Goal: Task Accomplishment & Management: Manage account settings

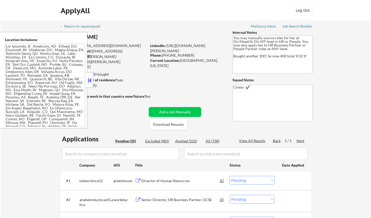
select select ""pending""
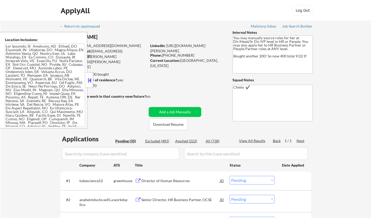
select select ""pending""
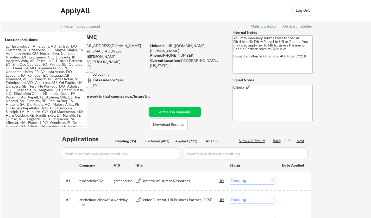
select select ""pending""
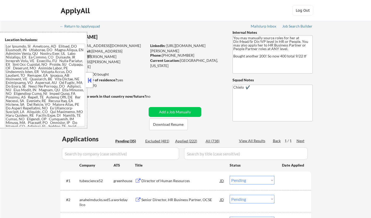
select select ""pending""
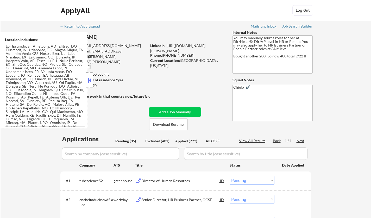
select select ""pending""
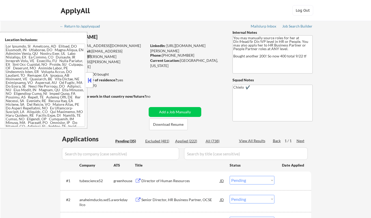
select select ""pending""
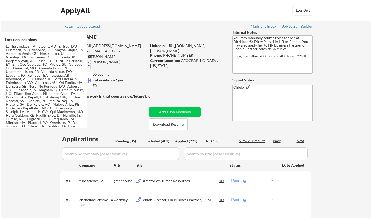
select select ""pending""
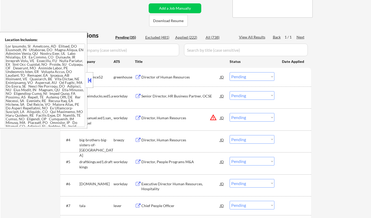
scroll to position [104, 0]
click at [91, 77] on button at bounding box center [90, 81] width 6 height 8
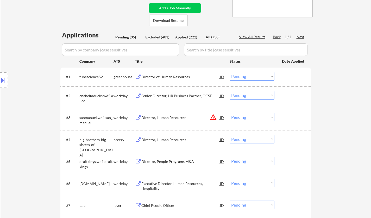
click at [163, 77] on div "Director of Human Resources" at bounding box center [180, 76] width 79 height 5
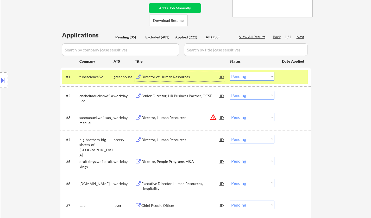
click at [241, 77] on select "Choose an option... Pending Applied Excluded (Questions) Excluded (Expired) Exc…" at bounding box center [252, 76] width 45 height 9
click at [230, 72] on select "Choose an option... Pending Applied Excluded (Questions) Excluded (Expired) Exc…" at bounding box center [252, 76] width 45 height 9
select select ""pending""
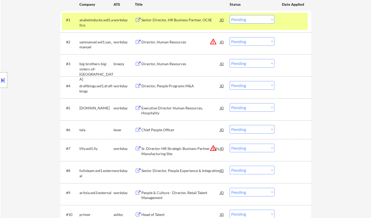
scroll to position [182, 0]
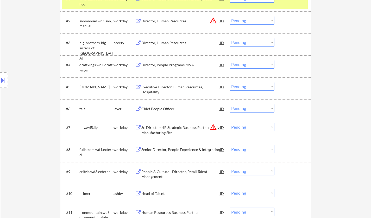
click at [160, 106] on div "Chief People Officer" at bounding box center [180, 108] width 79 height 9
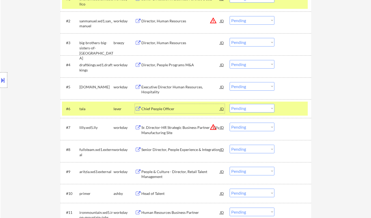
click at [272, 109] on select "Choose an option... Pending Applied Excluded (Questions) Excluded (Expired) Exc…" at bounding box center [252, 108] width 45 height 9
click at [230, 104] on select "Choose an option... Pending Applied Excluded (Questions) Excluded (Expired) Exc…" at bounding box center [252, 108] width 45 height 9
select select ""pending""
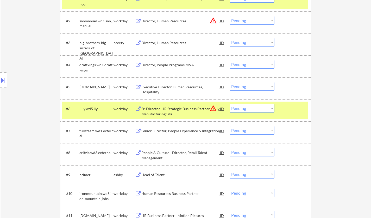
scroll to position [208, 0]
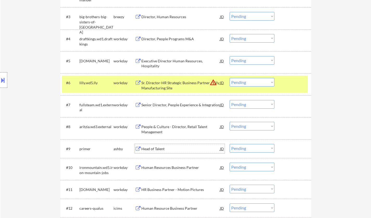
click at [150, 148] on div "Head of Talent" at bounding box center [180, 149] width 79 height 5
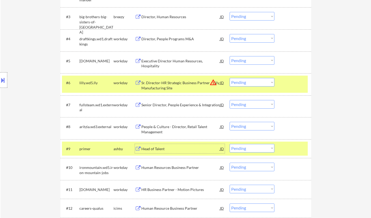
scroll to position [260, 0]
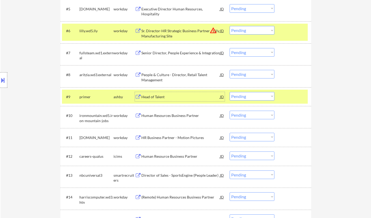
click at [259, 95] on select "Choose an option... Pending Applied Excluded (Questions) Excluded (Expired) Exc…" at bounding box center [252, 96] width 45 height 9
click at [230, 92] on select "Choose an option... Pending Applied Excluded (Questions) Excluded (Expired) Exc…" at bounding box center [252, 96] width 45 height 9
select select ""pending""
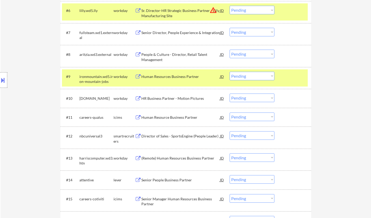
scroll to position [286, 0]
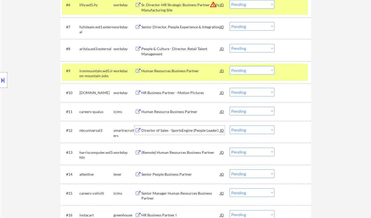
click at [172, 130] on div "Director of Sales - SportsEngine (People Leader)" at bounding box center [180, 130] width 79 height 5
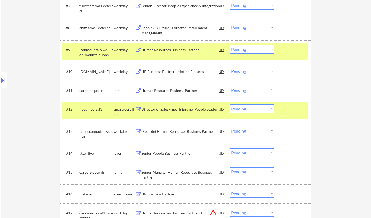
scroll to position [312, 0]
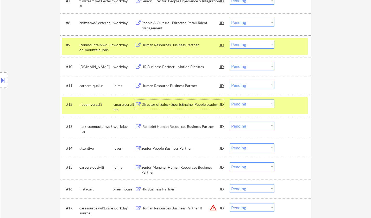
click at [254, 105] on select "Choose an option... Pending Applied Excluded (Questions) Excluded (Expired) Exc…" at bounding box center [252, 104] width 45 height 9
click at [230, 100] on select "Choose an option... Pending Applied Excluded (Questions) Excluded (Expired) Exc…" at bounding box center [252, 104] width 45 height 9
select select ""pending""
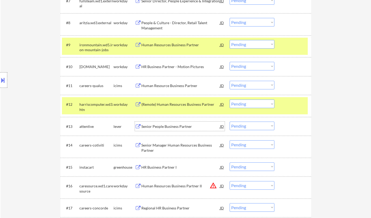
click at [166, 125] on div "Senior People Business Partner" at bounding box center [180, 126] width 79 height 5
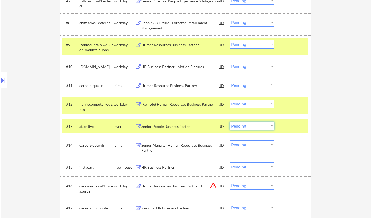
click at [254, 126] on select "Choose an option... Pending Applied Excluded (Questions) Excluded (Expired) Exc…" at bounding box center [252, 126] width 45 height 9
click at [230, 122] on select "Choose an option... Pending Applied Excluded (Questions) Excluded (Expired) Exc…" at bounding box center [252, 126] width 45 height 9
click at [161, 168] on div "HR Business Partner I" at bounding box center [180, 167] width 79 height 5
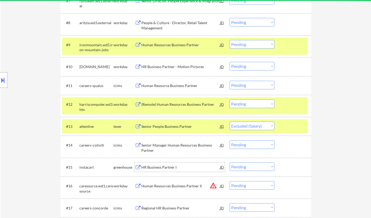
select select ""pending""
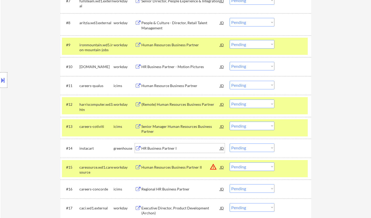
click at [157, 147] on div "HR Business Partner I" at bounding box center [180, 148] width 79 height 5
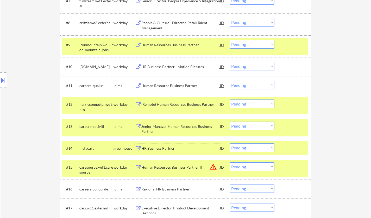
click at [258, 147] on select "Choose an option... Pending Applied Excluded (Questions) Excluded (Expired) Exc…" at bounding box center [252, 148] width 45 height 9
click at [230, 144] on select "Choose an option... Pending Applied Excluded (Questions) Excluded (Expired) Exc…" at bounding box center [252, 148] width 45 height 9
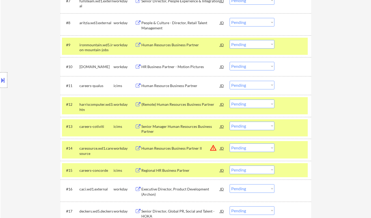
click at [257, 150] on select "Choose an option... Pending Applied Excluded (Questions) Excluded (Expired) Exc…" at bounding box center [252, 148] width 45 height 9
click at [230, 144] on select "Choose an option... Pending Applied Excluded (Questions) Excluded (Expired) Exc…" at bounding box center [252, 148] width 45 height 9
select select ""pending""
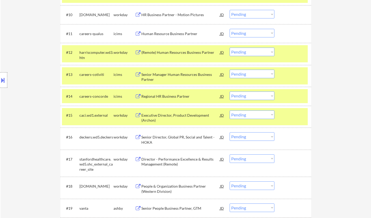
scroll to position [521, 0]
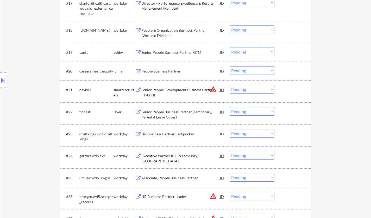
click at [168, 51] on div "Senior People Business Partner, GTM" at bounding box center [180, 52] width 79 height 5
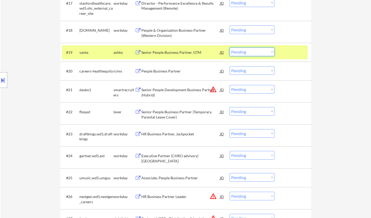
drag, startPoint x: 250, startPoint y: 51, endPoint x: 252, endPoint y: 54, distance: 4.0
click at [250, 51] on select "Choose an option... Pending Applied Excluded (Questions) Excluded (Expired) Exc…" at bounding box center [252, 52] width 45 height 9
click at [230, 48] on select "Choose an option... Pending Applied Excluded (Questions) Excluded (Expired) Exc…" at bounding box center [252, 52] width 45 height 9
select select ""pending""
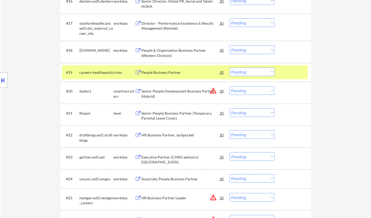
scroll to position [495, 0]
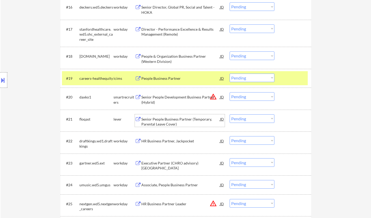
click at [169, 119] on div "Senior People Business Partner (Temporary, Parental Leave Cover)" at bounding box center [180, 122] width 79 height 10
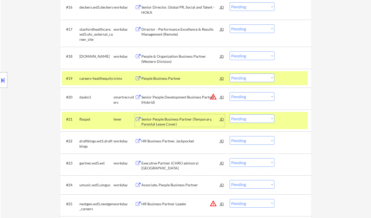
click at [249, 120] on select "Choose an option... Pending Applied Excluded (Questions) Excluded (Expired) Exc…" at bounding box center [252, 119] width 45 height 9
click at [230, 115] on select "Choose an option... Pending Applied Excluded (Questions) Excluded (Expired) Exc…" at bounding box center [252, 119] width 45 height 9
select select ""pending""
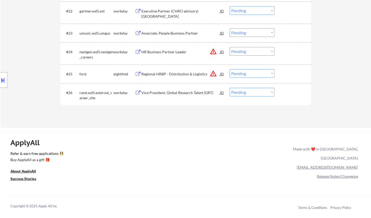
scroll to position [469, 0]
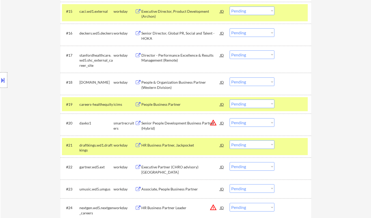
click at [220, 122] on div "JD" at bounding box center [221, 122] width 5 height 9
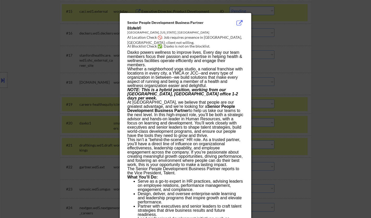
click at [315, 156] on div at bounding box center [185, 109] width 371 height 218
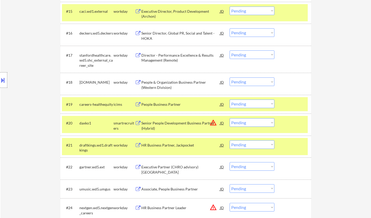
drag, startPoint x: 259, startPoint y: 123, endPoint x: 259, endPoint y: 127, distance: 3.4
click at [259, 123] on select "Choose an option... Pending Applied Excluded (Questions) Excluded (Expired) Exc…" at bounding box center [252, 122] width 45 height 9
click at [230, 118] on select "Choose an option... Pending Applied Excluded (Questions) Excluded (Expired) Exc…" at bounding box center [252, 122] width 45 height 9
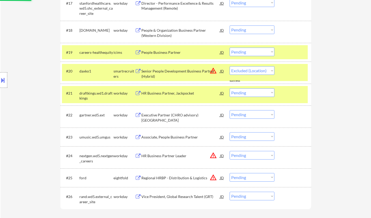
select select ""pending""
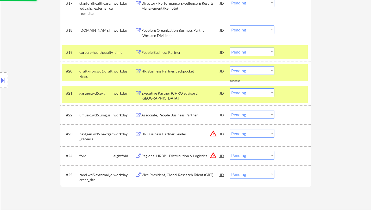
click at [221, 133] on div "JD" at bounding box center [221, 133] width 5 height 9
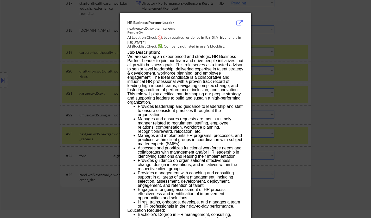
drag, startPoint x: 315, startPoint y: 169, endPoint x: 305, endPoint y: 164, distance: 11.1
click at [315, 169] on div at bounding box center [185, 109] width 371 height 218
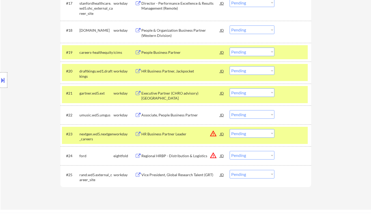
click at [263, 135] on select "Choose an option... Pending Applied Excluded (Questions) Excluded (Expired) Exc…" at bounding box center [252, 133] width 45 height 9
click at [230, 129] on select "Choose an option... Pending Applied Excluded (Questions) Excluded (Expired) Exc…" at bounding box center [252, 133] width 45 height 9
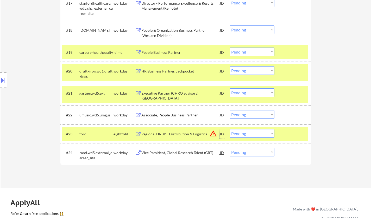
click at [223, 134] on div "JD" at bounding box center [221, 133] width 5 height 9
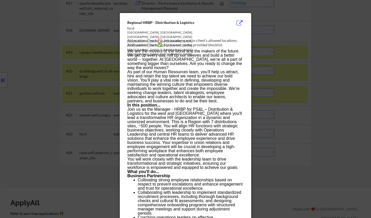
click at [347, 149] on div at bounding box center [185, 109] width 371 height 218
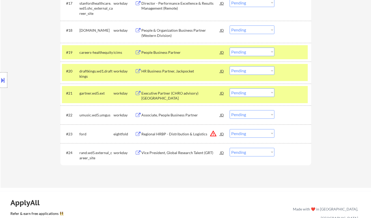
click at [259, 132] on select "Choose an option... Pending Applied Excluded (Questions) Excluded (Expired) Exc…" at bounding box center [252, 133] width 45 height 9
click at [230, 129] on select "Choose an option... Pending Applied Excluded (Questions) Excluded (Expired) Exc…" at bounding box center [252, 133] width 45 height 9
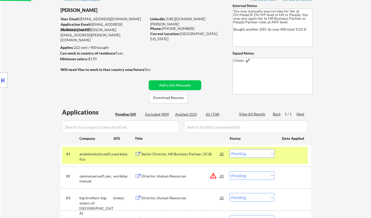
scroll to position [0, 0]
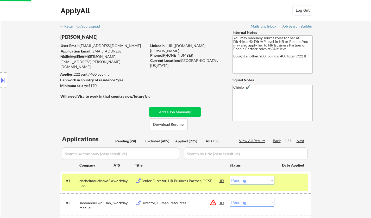
select select ""pending""
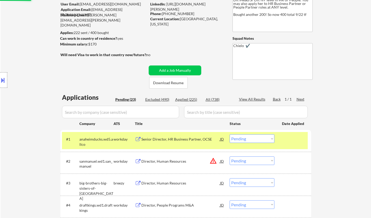
scroll to position [52, 0]
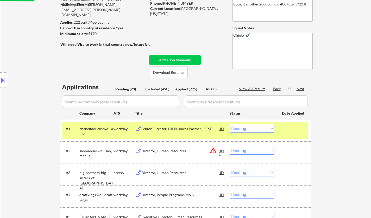
click at [222, 153] on div "JD" at bounding box center [221, 150] width 5 height 9
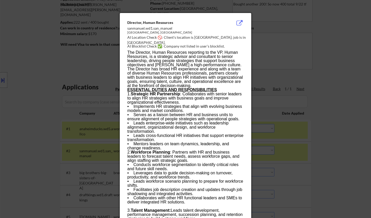
click at [296, 157] on div at bounding box center [185, 109] width 371 height 218
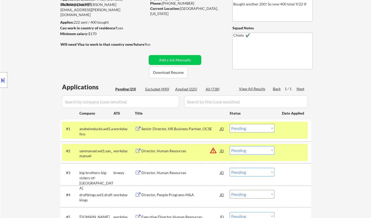
click at [0, 78] on button at bounding box center [3, 80] width 6 height 9
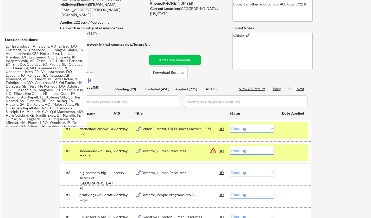
scroll to position [99, 0]
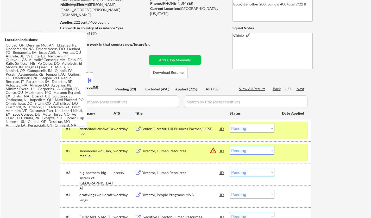
click at [158, 152] on div "Director, Human Resources" at bounding box center [180, 151] width 79 height 5
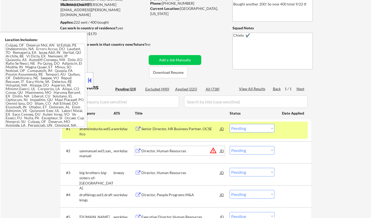
click at [152, 151] on div "Director, Human Resources" at bounding box center [180, 151] width 79 height 5
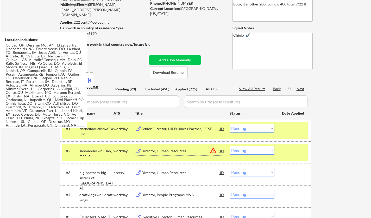
click at [269, 152] on select "Choose an option... Pending Applied Excluded (Questions) Excluded (Expired) Exc…" at bounding box center [252, 150] width 45 height 9
click at [230, 146] on select "Choose an option... Pending Applied Excluded (Questions) Excluded (Expired) Exc…" at bounding box center [252, 150] width 45 height 9
drag, startPoint x: 90, startPoint y: 78, endPoint x: 94, endPoint y: 3, distance: 75.7
click at [89, 76] on div at bounding box center [89, 80] width 7 height 16
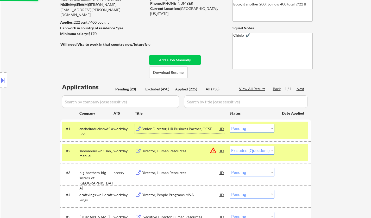
click at [167, 129] on div "Senior Director, HR Business Partner, OCSE" at bounding box center [180, 129] width 79 height 5
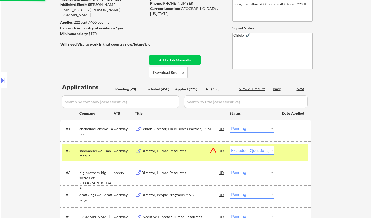
select select ""pending""
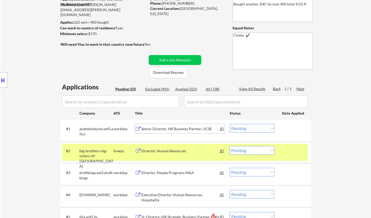
drag, startPoint x: 256, startPoint y: 128, endPoint x: 256, endPoint y: 133, distance: 4.9
click at [256, 128] on select "Choose an option... Pending Applied Excluded (Questions) Excluded (Expired) Exc…" at bounding box center [252, 128] width 45 height 9
click at [230, 124] on select "Choose an option... Pending Applied Excluded (Questions) Excluded (Expired) Exc…" at bounding box center [252, 128] width 45 height 9
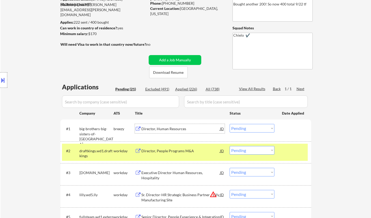
click at [167, 128] on div "Director, Human Resources" at bounding box center [180, 129] width 79 height 5
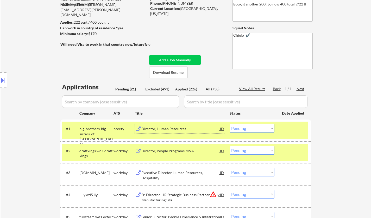
drag, startPoint x: 248, startPoint y: 128, endPoint x: 254, endPoint y: 132, distance: 7.4
click at [248, 128] on select "Choose an option... Pending Applied Excluded (Questions) Excluded (Expired) Exc…" at bounding box center [252, 128] width 45 height 9
click at [230, 124] on select "Choose an option... Pending Applied Excluded (Questions) Excluded (Expired) Exc…" at bounding box center [252, 128] width 45 height 9
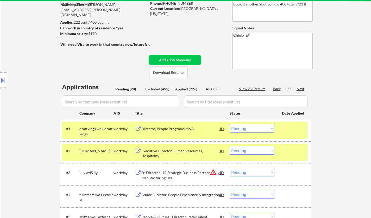
click at [162, 131] on div "Director, People Programs M&A" at bounding box center [180, 129] width 79 height 5
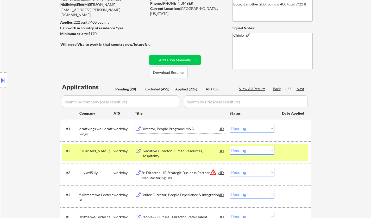
click at [258, 128] on select "Choose an option... Pending Applied Excluded (Questions) Excluded (Expired) Exc…" at bounding box center [252, 128] width 45 height 9
click at [230, 124] on select "Choose an option... Pending Applied Excluded (Questions) Excluded (Expired) Exc…" at bounding box center [252, 128] width 45 height 9
select select ""pending""
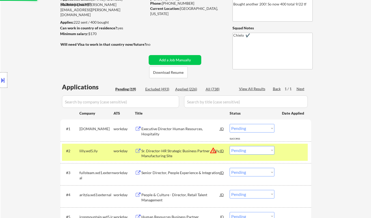
scroll to position [156, 0]
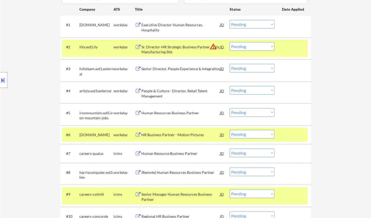
click at [175, 67] on div "Senior Director, People Experience & Integration" at bounding box center [180, 68] width 79 height 5
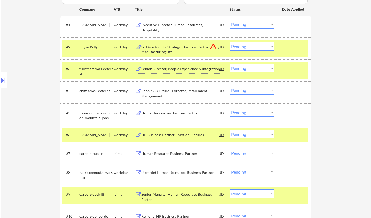
click at [262, 67] on select "Choose an option... Pending Applied Excluded (Questions) Excluded (Expired) Exc…" at bounding box center [252, 68] width 45 height 9
click at [230, 64] on select "Choose an option... Pending Applied Excluded (Questions) Excluded (Expired) Exc…" at bounding box center [252, 68] width 45 height 9
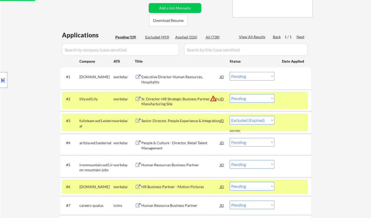
click at [221, 98] on div "JD" at bounding box center [221, 98] width 5 height 9
select select ""pending""
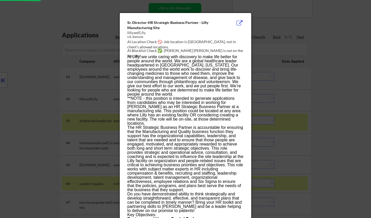
click at [334, 101] on div at bounding box center [185, 109] width 371 height 218
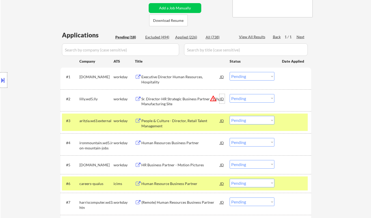
click at [219, 100] on div "JD" at bounding box center [221, 98] width 5 height 9
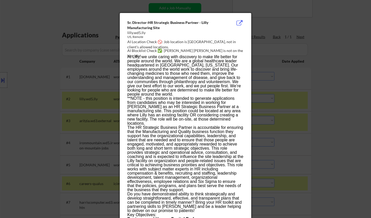
click at [335, 100] on div at bounding box center [185, 109] width 371 height 218
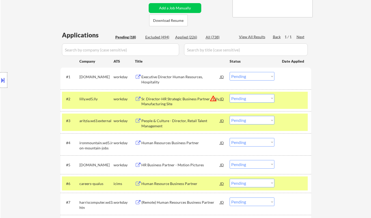
click at [164, 74] on div "Executive Director Human Resources, Hospitality" at bounding box center [180, 79] width 79 height 10
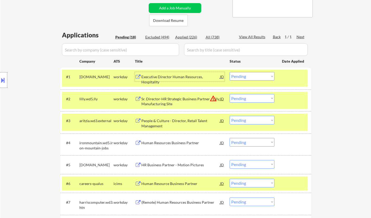
click at [256, 78] on select "Choose an option... Pending Applied Excluded (Questions) Excluded (Expired) Exc…" at bounding box center [252, 76] width 45 height 9
click at [230, 72] on select "Choose an option... Pending Applied Excluded (Questions) Excluded (Expired) Exc…" at bounding box center [252, 76] width 45 height 9
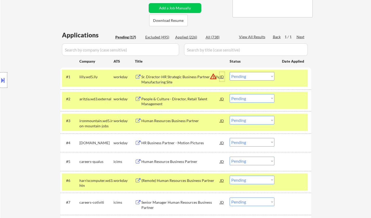
click at [223, 76] on div "JD" at bounding box center [221, 76] width 5 height 9
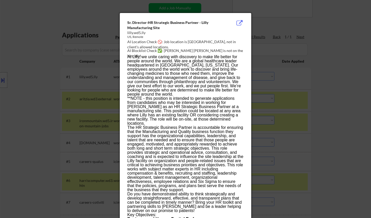
click at [312, 122] on div at bounding box center [185, 109] width 371 height 218
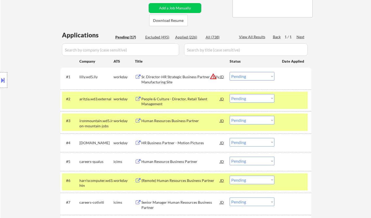
click at [183, 77] on div "Sr. Director-HR Strategic Business Partner - Lilly Manufacturing Site" at bounding box center [180, 79] width 79 height 10
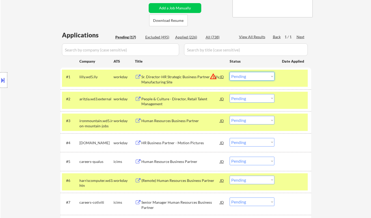
drag, startPoint x: 250, startPoint y: 76, endPoint x: 251, endPoint y: 80, distance: 4.5
click at [250, 76] on select "Choose an option... Pending Applied Excluded (Questions) Excluded (Expired) Exc…" at bounding box center [252, 76] width 45 height 9
click at [230, 72] on select "Choose an option... Pending Applied Excluded (Questions) Excluded (Expired) Exc…" at bounding box center [252, 76] width 45 height 9
click at [157, 100] on div "People & Culture - Director, Retail Talent Management" at bounding box center [180, 102] width 79 height 10
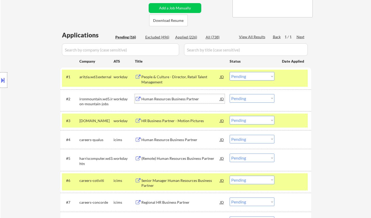
click at [257, 77] on select "Choose an option... Pending Applied Excluded (Questions) Excluded (Expired) Exc…" at bounding box center [252, 76] width 45 height 9
click at [230, 72] on select "Choose an option... Pending Applied Excluded (Questions) Excluded (Expired) Exc…" at bounding box center [252, 76] width 45 height 9
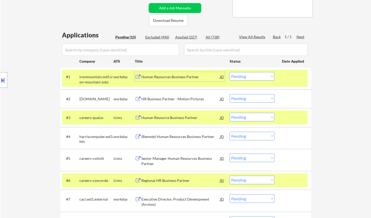
click at [171, 75] on div "Human Resources Business Partner" at bounding box center [180, 76] width 79 height 5
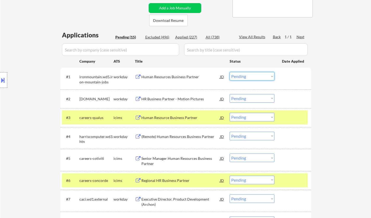
drag, startPoint x: 264, startPoint y: 76, endPoint x: 264, endPoint y: 80, distance: 4.2
click at [264, 76] on select "Choose an option... Pending Applied Excluded (Questions) Excluded (Expired) Exc…" at bounding box center [252, 76] width 45 height 9
click at [230, 72] on select "Choose an option... Pending Applied Excluded (Questions) Excluded (Expired) Exc…" at bounding box center [252, 76] width 45 height 9
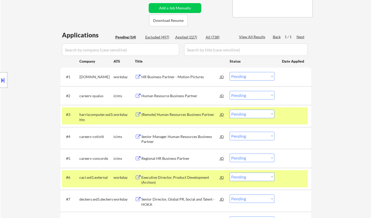
click at [171, 76] on div "HR Business Partner - Motion Pictures" at bounding box center [180, 76] width 79 height 5
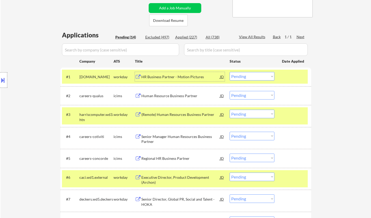
drag, startPoint x: 246, startPoint y: 74, endPoint x: 246, endPoint y: 78, distance: 3.1
click at [246, 74] on select "Choose an option... Pending Applied Excluded (Questions) Excluded (Expired) Exc…" at bounding box center [252, 76] width 45 height 9
click at [230, 72] on select "Choose an option... Pending Applied Excluded (Questions) Excluded (Expired) Exc…" at bounding box center [252, 76] width 45 height 9
select select ""pending""
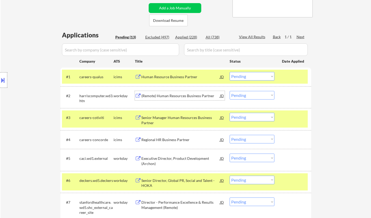
click at [175, 98] on div "(Remote) Human Resources Business Partner" at bounding box center [180, 95] width 79 height 5
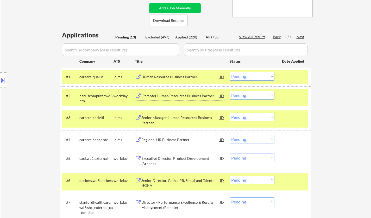
click at [254, 93] on select "Choose an option... Pending Applied Excluded (Questions) Excluded (Expired) Exc…" at bounding box center [252, 95] width 45 height 9
click at [230, 91] on select "Choose an option... Pending Applied Excluded (Questions) Excluded (Expired) Exc…" at bounding box center [252, 95] width 45 height 9
select select ""pending""
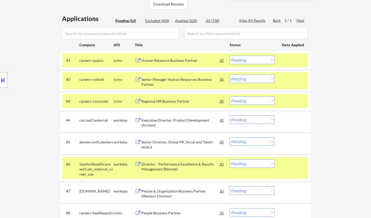
scroll to position [130, 0]
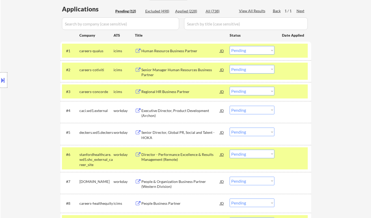
click at [171, 134] on div "Senior Director, Global PR, Social and Talent - HOKA" at bounding box center [180, 135] width 79 height 10
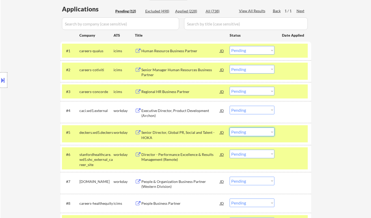
click at [256, 130] on select "Choose an option... Pending Applied Excluded (Questions) Excluded (Expired) Exc…" at bounding box center [252, 132] width 45 height 9
click at [230, 128] on select "Choose an option... Pending Applied Excluded (Questions) Excluded (Expired) Exc…" at bounding box center [252, 132] width 45 height 9
select select ""pending""
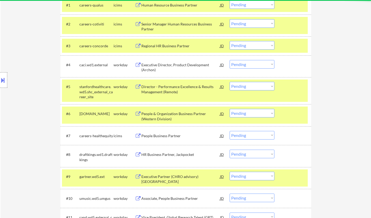
scroll to position [182, 0]
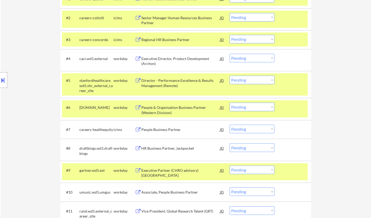
click at [169, 150] on div "HR Business Partner, Jackpocket" at bounding box center [180, 148] width 79 height 5
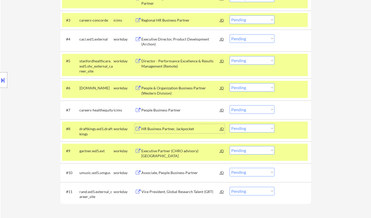
scroll to position [208, 0]
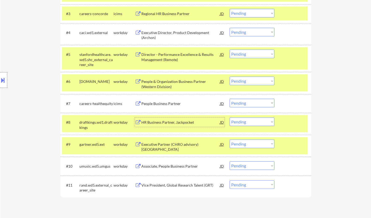
click at [267, 123] on select "Choose an option... Pending Applied Excluded (Questions) Excluded (Expired) Exc…" at bounding box center [252, 122] width 45 height 9
click at [230, 118] on select "Choose an option... Pending Applied Excluded (Questions) Excluded (Expired) Exc…" at bounding box center [252, 122] width 45 height 9
select select ""pending""
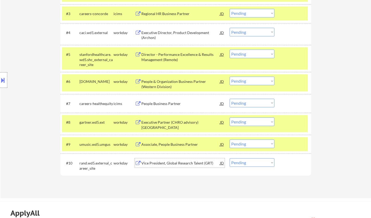
click at [176, 163] on div "Vice President, Global Research Talent (GRT)" at bounding box center [180, 163] width 79 height 5
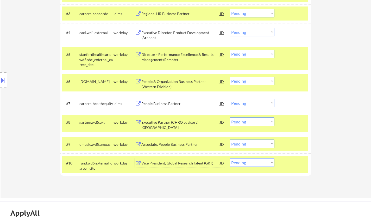
click at [258, 163] on select "Choose an option... Pending Applied Excluded (Questions) Excluded (Expired) Exc…" at bounding box center [252, 163] width 45 height 9
select select ""excluded__expired_""
click at [230, 159] on select "Choose an option... Pending Applied Excluded (Questions) Excluded (Expired) Exc…" at bounding box center [252, 163] width 45 height 9
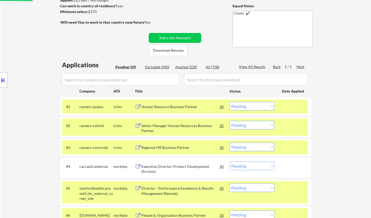
scroll to position [104, 0]
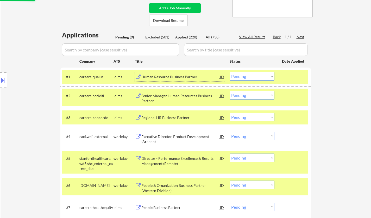
click at [165, 79] on div "Human Resource Business Partner" at bounding box center [180, 76] width 79 height 5
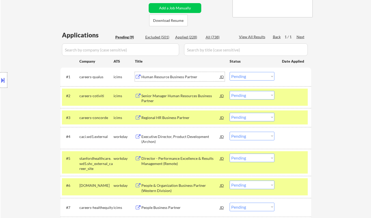
drag, startPoint x: 262, startPoint y: 75, endPoint x: 264, endPoint y: 79, distance: 5.5
click at [262, 75] on select "Choose an option... Pending Applied Excluded (Questions) Excluded (Expired) Exc…" at bounding box center [252, 76] width 45 height 9
click at [230, 72] on select "Choose an option... Pending Applied Excluded (Questions) Excluded (Expired) Exc…" at bounding box center [252, 76] width 45 height 9
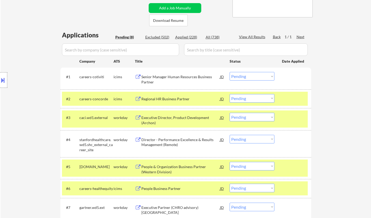
click at [164, 78] on div "Senior Manager Human Resources Business Partner" at bounding box center [180, 79] width 79 height 10
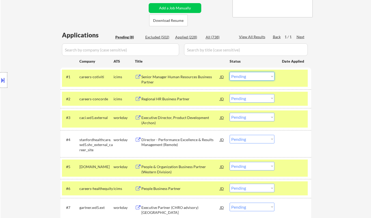
click at [255, 80] on select "Choose an option... Pending Applied Excluded (Questions) Excluded (Expired) Exc…" at bounding box center [252, 76] width 45 height 9
click at [230, 72] on select "Choose an option... Pending Applied Excluded (Questions) Excluded (Expired) Exc…" at bounding box center [252, 76] width 45 height 9
select select ""pending""
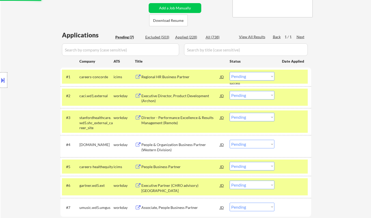
click at [173, 73] on div "Regional HR Business Partner" at bounding box center [180, 76] width 79 height 9
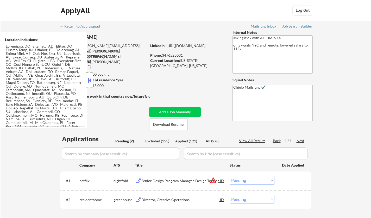
select select ""pending""
click at [87, 76] on div at bounding box center [89, 80] width 7 height 16
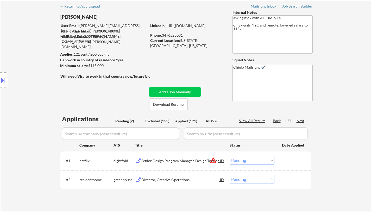
scroll to position [26, 0]
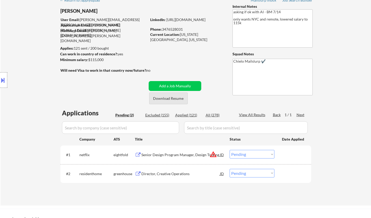
click at [168, 95] on button "Download Resume" at bounding box center [168, 99] width 39 height 12
click at [156, 173] on div "Director, Creative Operations" at bounding box center [180, 174] width 79 height 5
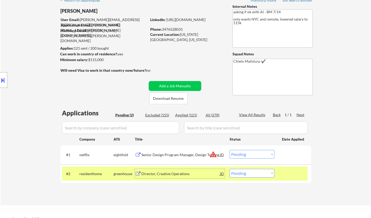
click at [261, 176] on select "Choose an option... Pending Applied Excluded (Questions) Excluded (Expired) Exc…" at bounding box center [252, 173] width 45 height 9
select select ""excluded__bad_match_""
click at [230, 169] on select "Choose an option... Pending Applied Excluded (Questions) Excluded (Expired) Exc…" at bounding box center [252, 173] width 45 height 9
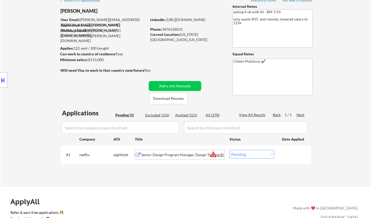
click at [169, 159] on div "Senior Design Program Manager, Design Tooling" at bounding box center [180, 154] width 79 height 9
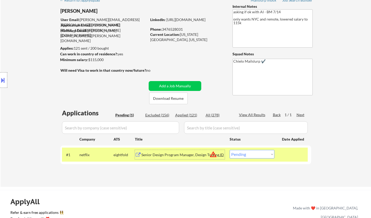
click at [258, 153] on select "Choose an option... Pending Applied Excluded (Questions) Excluded (Expired) Exc…" at bounding box center [252, 154] width 45 height 9
select select ""applied""
click at [230, 150] on select "Choose an option... Pending Applied Excluded (Questions) Excluded (Expired) Exc…" at bounding box center [252, 154] width 45 height 9
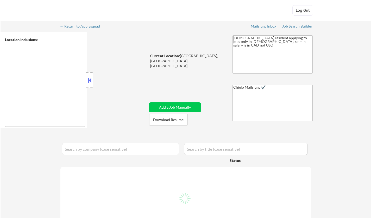
select select ""pending""
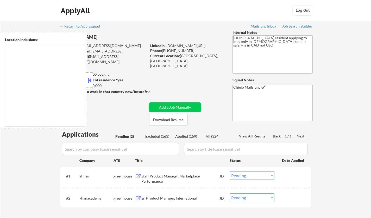
click at [91, 77] on button at bounding box center [90, 81] width 6 height 8
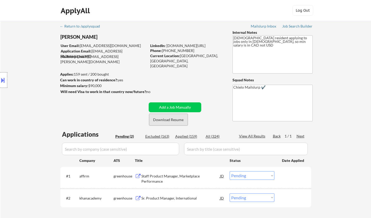
click at [175, 122] on button "Download Resume" at bounding box center [168, 120] width 39 height 12
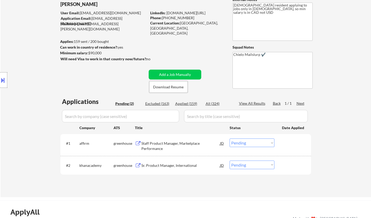
scroll to position [52, 0]
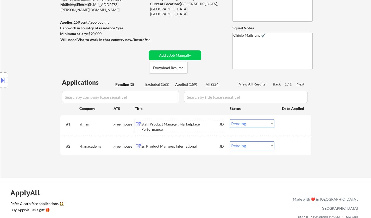
click at [169, 124] on div "Staff Product Manager, Marketplace Performance" at bounding box center [180, 127] width 79 height 10
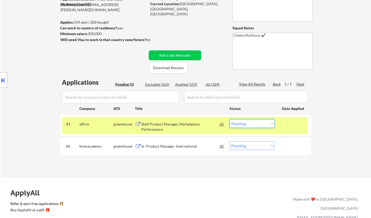
drag, startPoint x: 253, startPoint y: 124, endPoint x: 253, endPoint y: 128, distance: 3.9
click at [253, 124] on select "Choose an option... Pending Applied Excluded (Questions) Excluded (Expired) Exc…" at bounding box center [252, 123] width 45 height 9
click at [230, 119] on select "Choose an option... Pending Applied Excluded (Questions) Excluded (Expired) Exc…" at bounding box center [252, 123] width 45 height 9
select select ""pending""
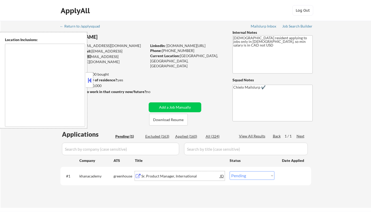
click at [161, 174] on div "Sr. Product Manager, International" at bounding box center [180, 176] width 79 height 5
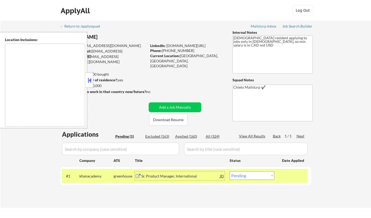
click at [90, 81] on button at bounding box center [90, 81] width 6 height 8
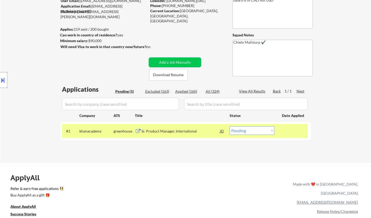
scroll to position [78, 0]
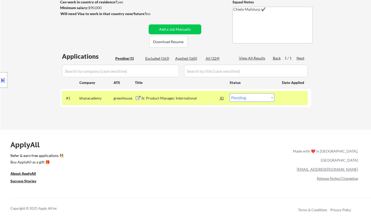
click at [249, 99] on select "Choose an option... Pending Applied Excluded (Questions) Excluded (Expired) Exc…" at bounding box center [252, 97] width 45 height 9
select select ""excluded__bad_match_""
click at [230, 93] on select "Choose an option... Pending Applied Excluded (Questions) Excluded (Expired) Exc…" at bounding box center [252, 97] width 45 height 9
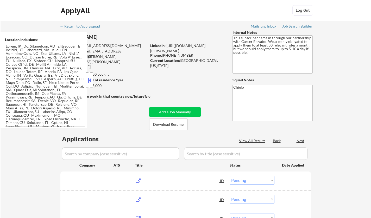
select select ""pending""
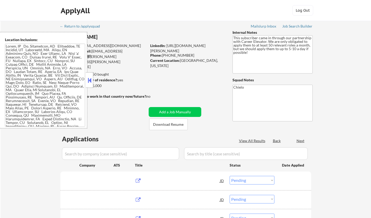
select select ""pending""
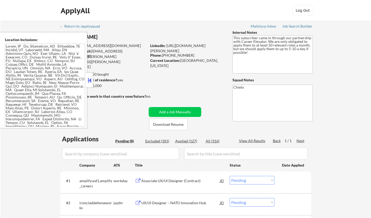
click at [90, 80] on button at bounding box center [90, 81] width 6 height 8
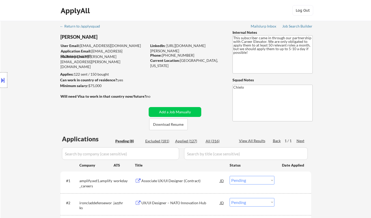
click at [159, 141] on div "Excluded (181)" at bounding box center [158, 141] width 26 height 5
select select ""excluded__salary_""
select select ""excluded__location_""
select select ""excluded__expired_""
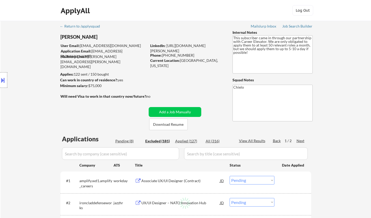
select select ""excluded__expired_""
select select ""excluded""
select select ""excluded__location_""
select select ""excluded""
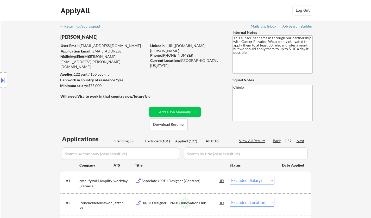
select select ""excluded__location_""
select select ""excluded__bad_match_""
select select ""excluded__location_""
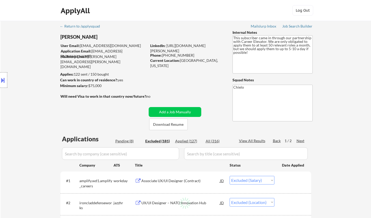
select select ""excluded__bad_match_""
select select ""excluded__location_""
select select ""excluded__bad_match_""
select select ""excluded__location_""
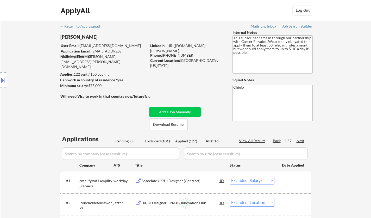
select select ""excluded__bad_match_""
select select ""excluded__location_""
select select ""excluded__expired_""
select select ""excluded__location_""
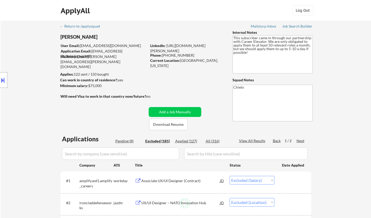
select select ""excluded""
select select ""excluded__expired_""
select select ""excluded__bad_match_""
select select ""excluded__expired_""
select select ""excluded__location_""
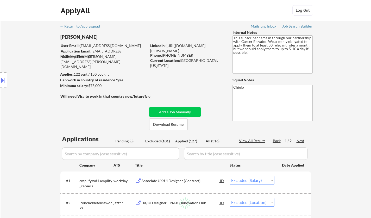
select select ""excluded""
select select ""excluded__location_""
select select ""excluded__expired_""
select select ""excluded__location_""
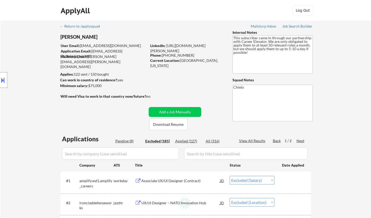
select select ""excluded__other_""
select select ""excluded__location_""
select select ""excluded__other_""
select select ""excluded""
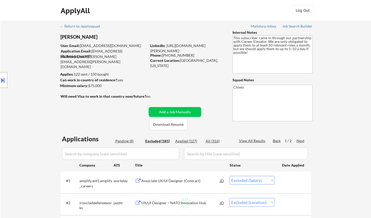
select select ""excluded__location_""
select select ""excluded__bad_match_""
select select ""excluded""
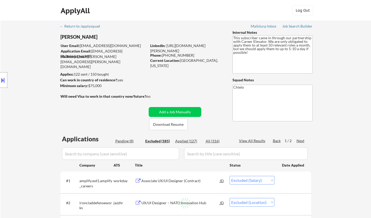
select select ""excluded__location_""
select select ""excluded""
select select ""excluded__location_""
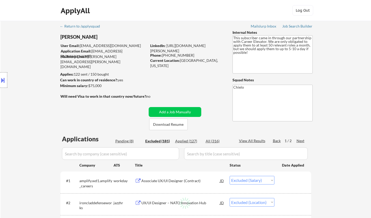
select select ""excluded__bad_match_""
select select ""excluded__location_""
select select ""excluded__expired_""
select select ""excluded__location_""
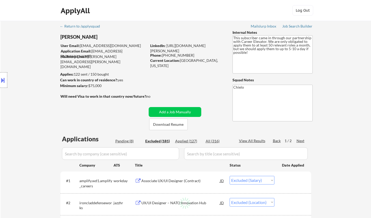
select select ""excluded__expired_""
select select ""excluded__other_""
select select ""excluded__location_""
select select ""excluded__expired_""
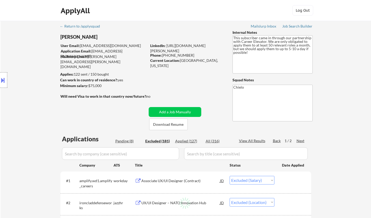
select select ""excluded__location_""
select select ""excluded__bad_match_""
select select ""excluded""
select select ""excluded__location_""
select select ""excluded__bad_match_""
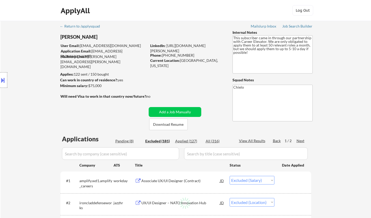
select select ""excluded__bad_match_""
select select ""excluded__location_""
select select ""excluded__expired_""
select select ""excluded""
select select ""excluded__expired_""
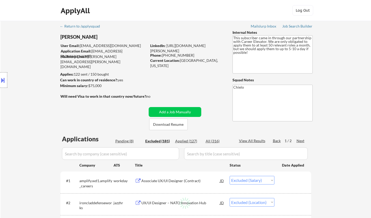
select select ""excluded__location_""
select select ""excluded""
select select ""excluded__expired_""
select select ""excluded__other_""
select select ""excluded__bad_match_""
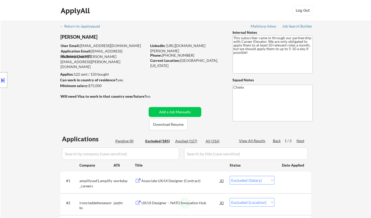
select select ""excluded""
select select ""excluded__expired_""
select select ""excluded""
select select ""excluded__location_""
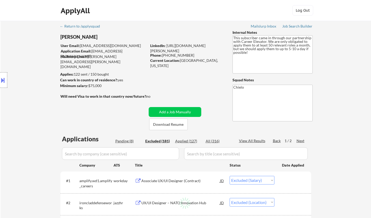
select select ""excluded__expired_""
select select ""excluded__location_""
select select ""excluded""
select select ""excluded__expired_""
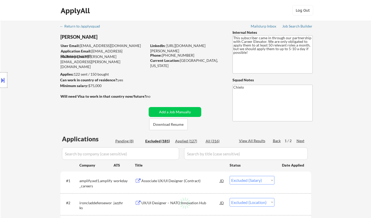
select select ""excluded__location_""
select select ""excluded""
select select ""excluded__location_""
select select ""excluded__expired_""
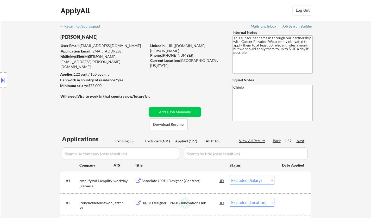
select select ""excluded__location_""
select select ""excluded__bad_match_""
select select ""excluded__location_""
select select ""excluded__expired_""
select select ""excluded__other_""
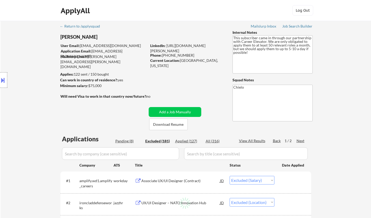
select select ""excluded__expired_""
select select ""excluded__location_""
select select ""excluded__expired_""
select select ""excluded""
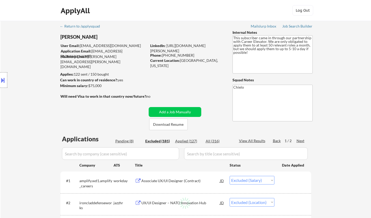
select select ""excluded""
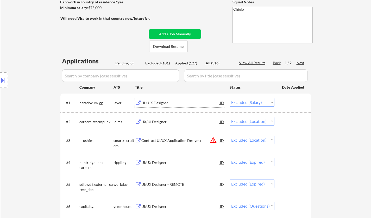
click at [155, 103] on div "UI / UX Designer" at bounding box center [180, 102] width 79 height 5
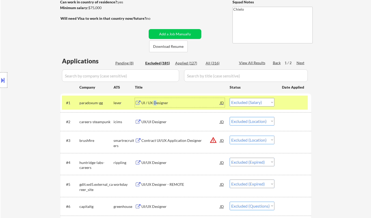
click at [259, 101] on select "Choose an option... Pending Applied Excluded (Questions) Excluded (Expired) Exc…" at bounding box center [252, 102] width 45 height 9
click at [230, 98] on select "Choose an option... Pending Applied Excluded (Questions) Excluded (Expired) Exc…" at bounding box center [252, 102] width 45 height 9
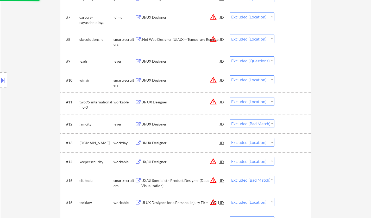
scroll to position [364, 0]
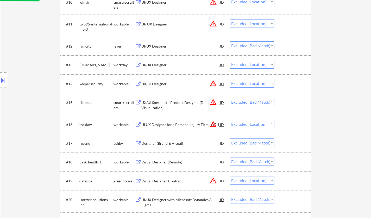
select select ""excluded__location_""
select select ""excluded__expired_""
select select ""excluded""
select select ""excluded__location_""
select select ""excluded""
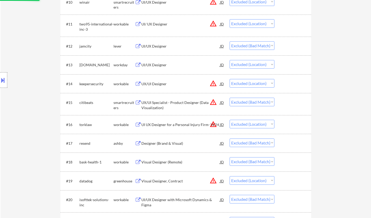
select select ""excluded__location_""
select select ""excluded__bad_match_""
select select ""excluded__location_""
select select ""excluded__bad_match_""
select select ""excluded__location_""
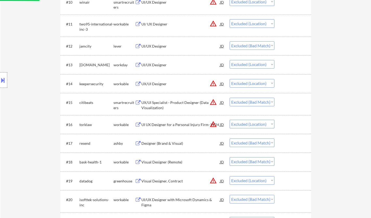
select select ""excluded__bad_match_""
select select ""excluded__location_""
select select ""excluded__bad_match_""
select select ""excluded__location_""
select select ""excluded__expired_""
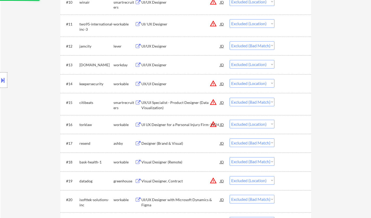
select select ""excluded__location_""
select select ""excluded""
select select ""excluded__expired_""
select select ""excluded__bad_match_""
select select ""excluded__expired_""
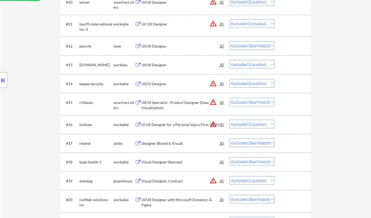
select select ""excluded__location_""
select select ""excluded""
select select ""excluded__location_""
select select ""excluded__expired_""
select select ""excluded__location_""
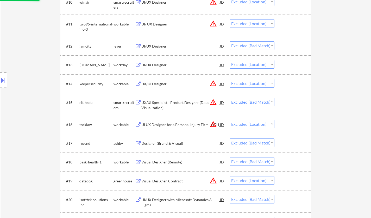
select select ""excluded__other_""
select select ""excluded__location_""
select select ""excluded__other_""
select select ""excluded""
select select ""excluded__location_""
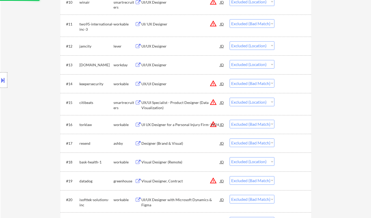
select select ""excluded__bad_match_""
select select ""excluded""
select select ""excluded__location_""
select select ""excluded""
select select ""excluded__location_""
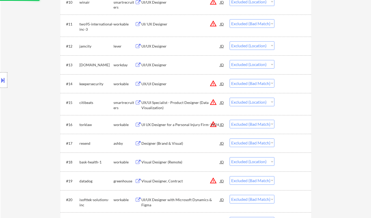
select select ""excluded__bad_match_""
select select ""excluded__location_""
select select ""excluded__expired_""
select select ""excluded__location_""
select select ""excluded__expired_""
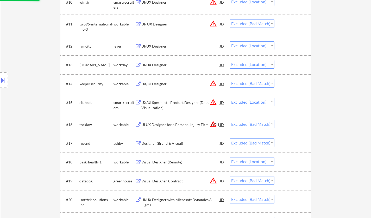
select select ""excluded__other_""
select select ""excluded__location_""
select select ""excluded__expired_""
select select ""excluded__location_""
select select ""excluded__bad_match_""
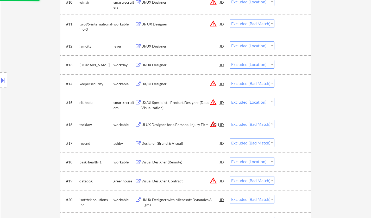
select select ""excluded""
select select ""excluded__location_""
select select ""excluded__bad_match_""
select select ""excluded__location_""
select select ""excluded__expired_""
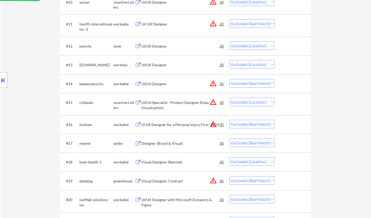
select select ""excluded""
select select ""excluded__expired_""
select select ""excluded__location_""
select select ""excluded""
select select ""excluded__expired_""
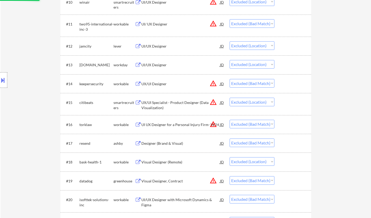
select select ""excluded__other_""
select select ""excluded__bad_match_""
select select ""excluded""
select select ""excluded__expired_""
select select ""excluded""
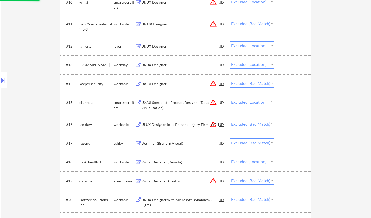
select select ""excluded__location_""
select select ""excluded__expired_""
select select ""excluded__location_""
select select ""excluded""
select select ""excluded__expired_""
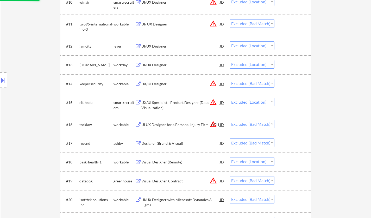
select select ""excluded__location_""
select select ""excluded""
select select ""excluded__location_""
select select ""excluded__expired_""
select select ""excluded__location_""
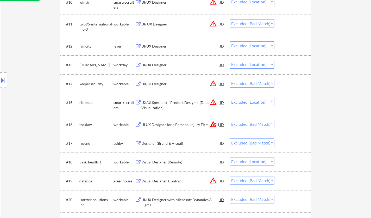
select select ""excluded__bad_match_""
select select ""excluded__location_""
select select ""excluded__expired_""
select select ""excluded__other_""
select select ""excluded__expired_""
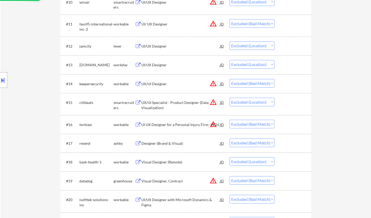
select select ""excluded__location_""
select select ""excluded__expired_""
select select ""excluded""
select select ""excluded__other_""
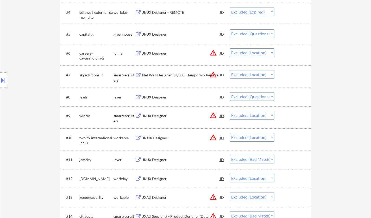
scroll to position [0, 0]
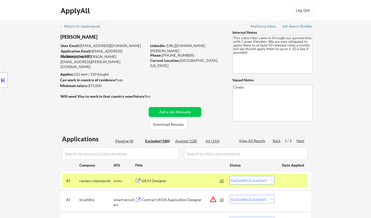
click at [301, 142] on div "Next" at bounding box center [301, 140] width 8 height 5
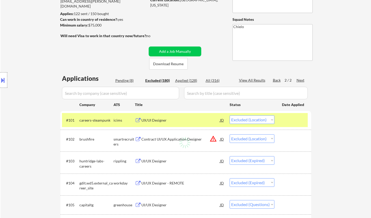
scroll to position [130, 0]
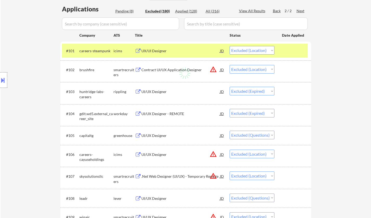
select select ""excluded__expired_""
select select ""excluded""
select select ""excluded__salary_""
select select ""excluded""
select select ""excluded__location_""
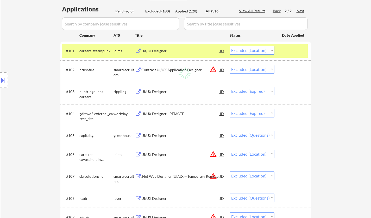
select select ""excluded""
select select ""excluded__bad_match_""
select select ""excluded""
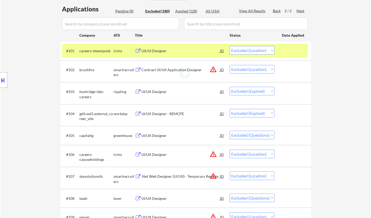
select select ""excluded""
select select ""excluded__expired_""
select select ""excluded__location_""
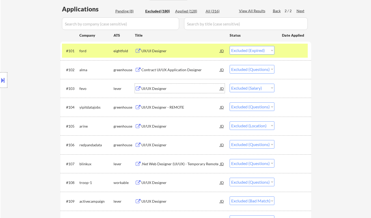
click at [152, 88] on div "UI/UX Designer" at bounding box center [180, 88] width 79 height 5
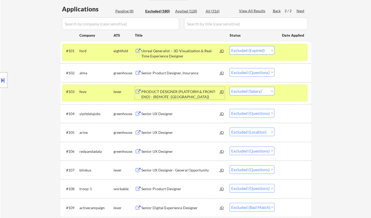
click at [261, 88] on select "Choose an option... Pending Applied Excluded (Questions) Excluded (Expired) Exc…" at bounding box center [252, 91] width 45 height 9
click at [230, 87] on select "Choose an option... Pending Applied Excluded (Questions) Excluded (Expired) Exc…" at bounding box center [252, 91] width 45 height 9
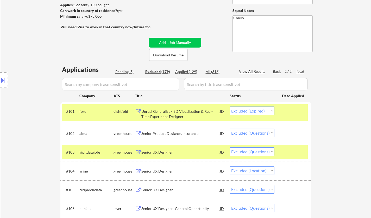
scroll to position [0, 0]
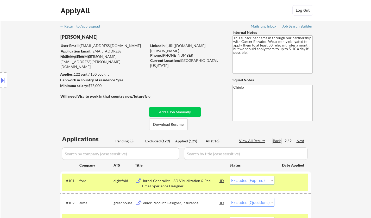
click at [275, 141] on div "Back" at bounding box center [277, 140] width 8 height 5
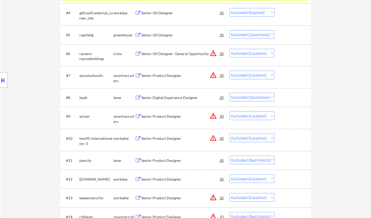
scroll to position [312, 0]
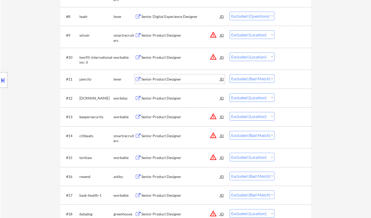
click at [167, 83] on div "Senior Product Designer" at bounding box center [180, 78] width 79 height 9
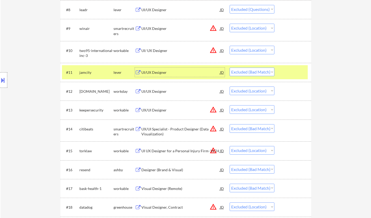
scroll to position [417, 0]
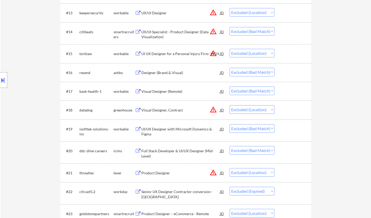
click at [166, 89] on div "Visual Designer (Remote)" at bounding box center [180, 91] width 79 height 5
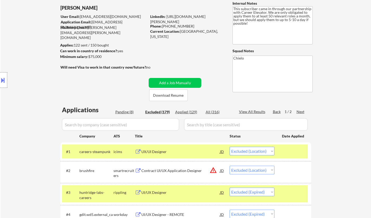
scroll to position [0, 0]
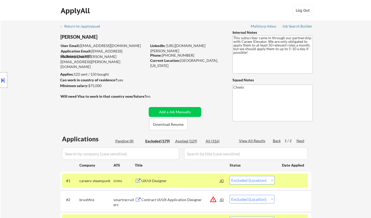
click at [127, 139] on div "Pending (8)" at bounding box center [128, 141] width 26 height 5
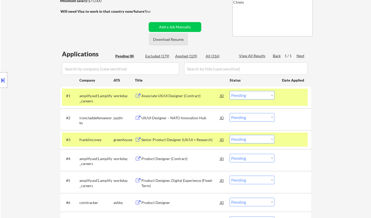
scroll to position [104, 0]
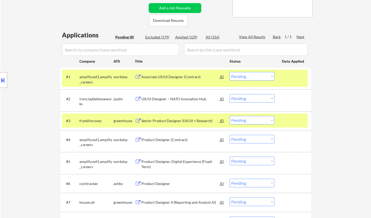
click at [167, 99] on div "UX/UI Designer – NATO Innovation Hub" at bounding box center [180, 99] width 79 height 5
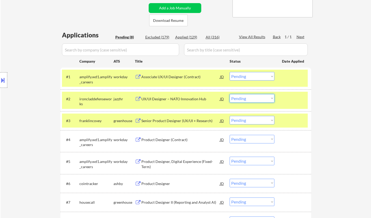
drag, startPoint x: 258, startPoint y: 102, endPoint x: 260, endPoint y: 104, distance: 3.1
click at [260, 104] on div "#2 ironcladdefenseworks jazzhr UX/UI Designer – NATO Innovation Hub JD warning_…" at bounding box center [185, 100] width 246 height 17
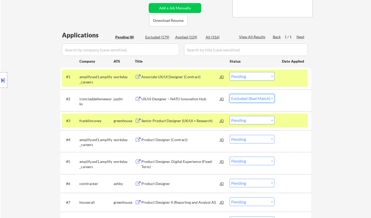
click at [230, 94] on select "Choose an option... Pending Applied Excluded (Questions) Excluded (Expired) Exc…" at bounding box center [252, 98] width 45 height 9
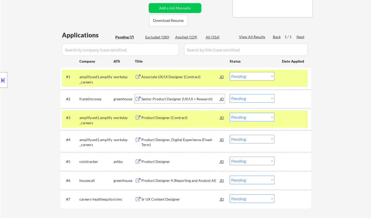
click at [169, 97] on div "Senior Product Designer (UX/UI + Research)" at bounding box center [180, 99] width 79 height 5
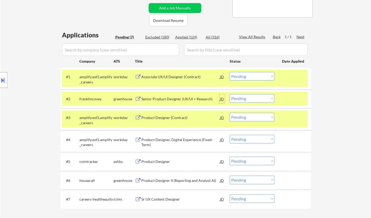
click at [222, 100] on div "JD" at bounding box center [221, 98] width 5 height 9
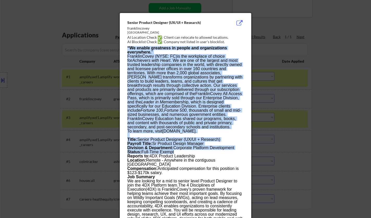
drag, startPoint x: 125, startPoint y: 20, endPoint x: 183, endPoint y: 111, distance: 107.4
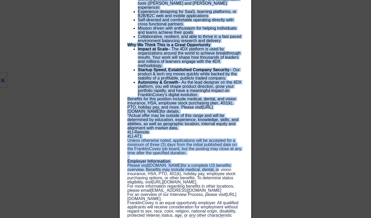
scroll to position [520, 0]
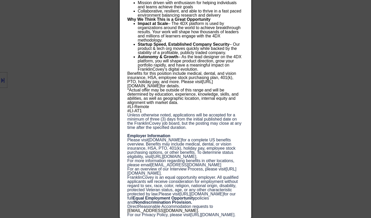
drag, startPoint x: 127, startPoint y: 22, endPoint x: 182, endPoint y: 174, distance: 161.3
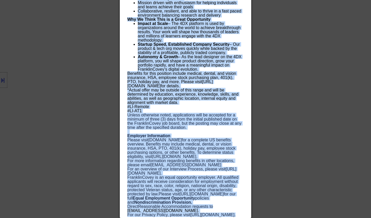
copy div "Senior Product Designer (UX/UI + Research) franklincovey United States AI Locat…"
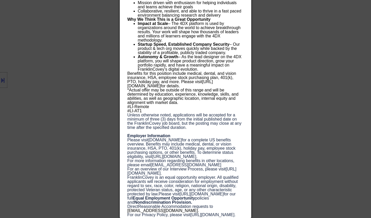
click at [305, 88] on div at bounding box center [185, 109] width 371 height 218
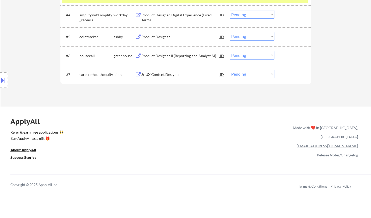
scroll to position [98, 0]
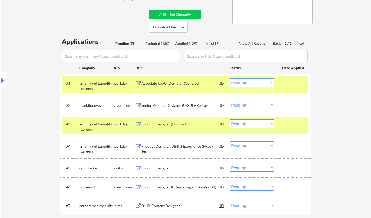
click at [255, 100] on div "#2 franklincovey greenhouse Senior Product Designer (UX/UI + Research) JD warni…" at bounding box center [185, 105] width 246 height 14
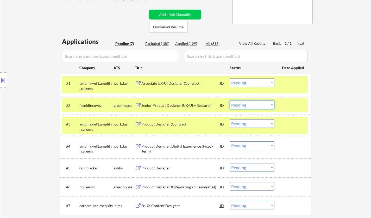
drag, startPoint x: 251, startPoint y: 104, endPoint x: 251, endPoint y: 108, distance: 3.6
click at [251, 104] on select "Choose an option... Pending Applied Excluded (Questions) Excluded (Expired) Exc…" at bounding box center [252, 105] width 45 height 9
click at [230, 101] on select "Choose an option... Pending Applied Excluded (Questions) Excluded (Expired) Exc…" at bounding box center [252, 105] width 45 height 9
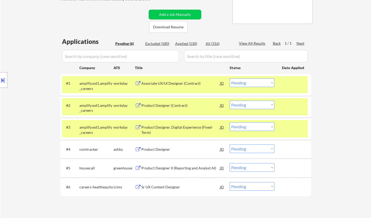
click at [163, 150] on div "Product Designer" at bounding box center [180, 149] width 79 height 5
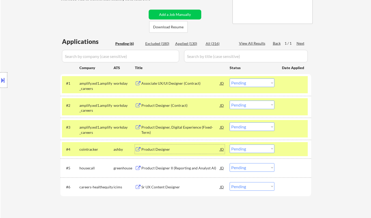
click at [244, 148] on select "Choose an option... Pending Applied Excluded (Questions) Excluded (Expired) Exc…" at bounding box center [252, 149] width 45 height 9
click at [230, 145] on select "Choose an option... Pending Applied Excluded (Questions) Excluded (Expired) Exc…" at bounding box center [252, 149] width 45 height 9
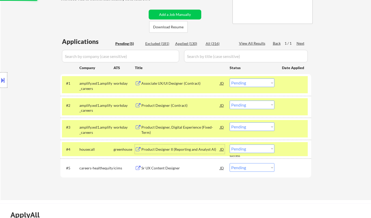
click at [175, 150] on div "Product Designer II (Reporting and Analyst AI)" at bounding box center [180, 149] width 79 height 5
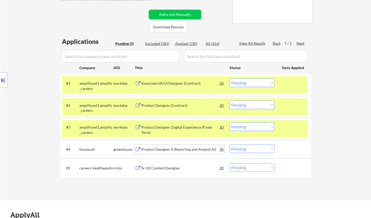
click at [241, 150] on select "Choose an option... Pending Applied Excluded (Questions) Excluded (Expired) Exc…" at bounding box center [252, 149] width 45 height 9
click at [230, 145] on select "Choose an option... Pending Applied Excluded (Questions) Excluded (Expired) Exc…" at bounding box center [252, 149] width 45 height 9
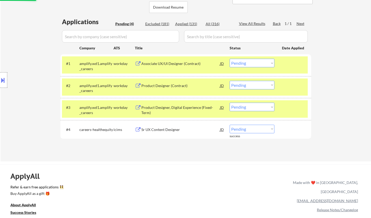
scroll to position [124, 0]
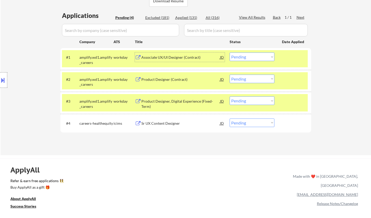
click at [159, 54] on div "Associate UX/UI Designer (Contract)" at bounding box center [180, 57] width 79 height 9
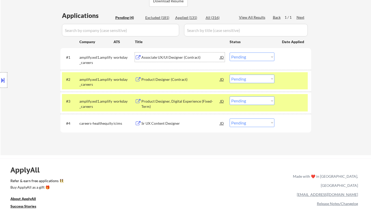
drag, startPoint x: 263, startPoint y: 55, endPoint x: 263, endPoint y: 59, distance: 3.6
click at [263, 55] on select "Choose an option... Pending Applied Excluded (Questions) Excluded (Expired) Exc…" at bounding box center [252, 57] width 45 height 9
click at [230, 53] on select "Choose an option... Pending Applied Excluded (Questions) Excluded (Expired) Exc…" at bounding box center [252, 57] width 45 height 9
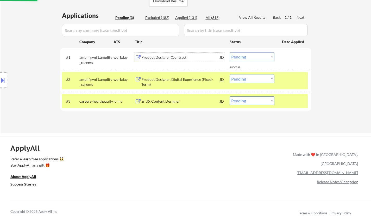
click at [167, 58] on div "Product Designer (Contract)" at bounding box center [180, 57] width 79 height 5
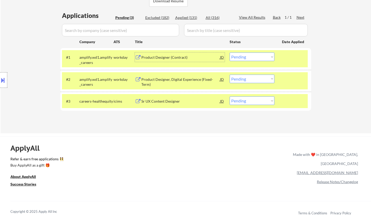
click at [254, 54] on select "Choose an option... Pending Applied Excluded (Questions) Excluded (Expired) Exc…" at bounding box center [252, 57] width 45 height 9
click at [230, 53] on select "Choose an option... Pending Applied Excluded (Questions) Excluded (Expired) Exc…" at bounding box center [252, 57] width 45 height 9
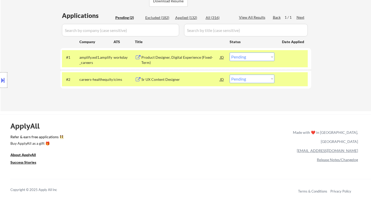
click at [186, 17] on div "Applied (132)" at bounding box center [188, 17] width 26 height 5
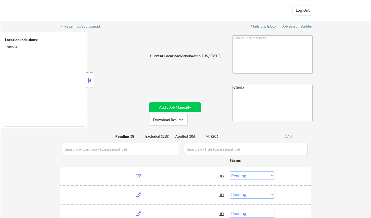
select select ""pending""
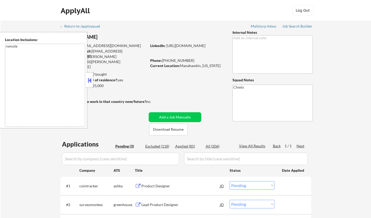
click at [90, 79] on button at bounding box center [90, 81] width 6 height 8
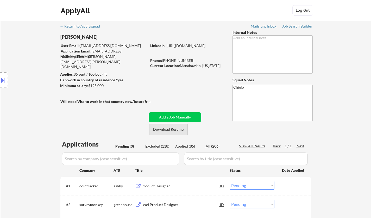
click at [156, 129] on button "Download Resume" at bounding box center [168, 130] width 39 height 12
click at [161, 187] on div "Product Designer" at bounding box center [180, 186] width 79 height 5
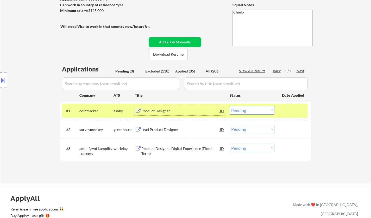
scroll to position [78, 0]
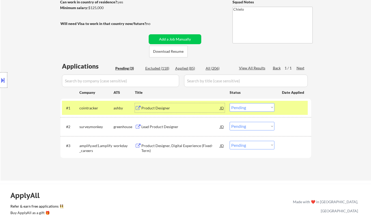
click at [250, 108] on select "Choose an option... Pending Applied Excluded (Questions) Excluded (Expired) Exc…" at bounding box center [252, 107] width 45 height 9
click at [230, 103] on select "Choose an option... Pending Applied Excluded (Questions) Excluded (Expired) Exc…" at bounding box center [252, 107] width 45 height 9
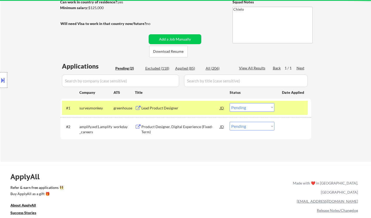
click at [158, 112] on div "Lead Product Designer" at bounding box center [180, 107] width 79 height 9
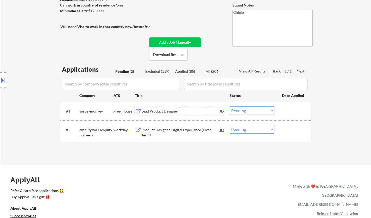
scroll to position [104, 0]
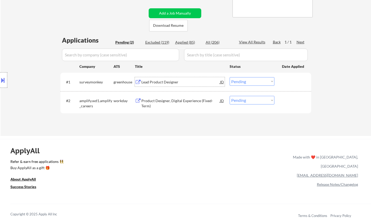
click at [4, 78] on button at bounding box center [3, 80] width 6 height 9
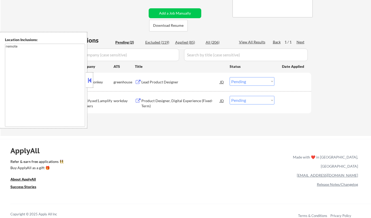
click at [90, 81] on button at bounding box center [90, 81] width 6 height 8
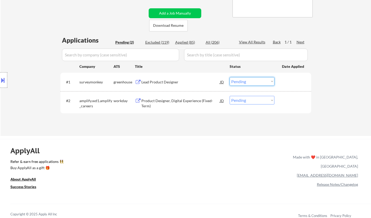
click at [243, 83] on select "Choose an option... Pending Applied Excluded (Questions) Excluded (Expired) Exc…" at bounding box center [252, 81] width 45 height 9
click at [230, 77] on select "Choose an option... Pending Applied Excluded (Questions) Excluded (Expired) Exc…" at bounding box center [252, 81] width 45 height 9
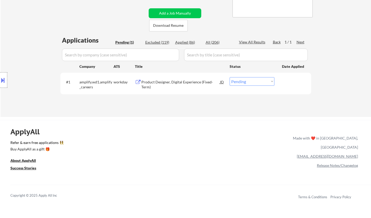
click at [169, 82] on div "Product Designer, Digital Experience (Fixed-Term)" at bounding box center [180, 85] width 79 height 10
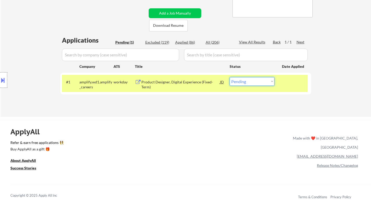
click at [265, 79] on select "Choose an option... Pending Applied Excluded (Questions) Excluded (Expired) Exc…" at bounding box center [252, 81] width 45 height 9
select select ""excluded__salary_""
click at [230, 77] on select "Choose an option... Pending Applied Excluded (Questions) Excluded (Expired) Exc…" at bounding box center [252, 81] width 45 height 9
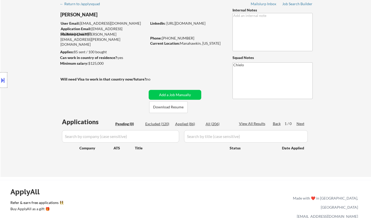
scroll to position [52, 0]
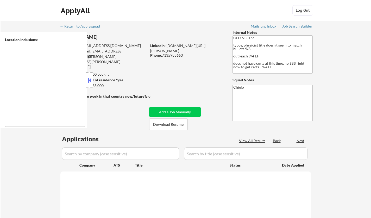
type textarea "[GEOGRAPHIC_DATA], [GEOGRAPHIC_DATA] [GEOGRAPHIC_DATA], [GEOGRAPHIC_DATA] [GEOG…"
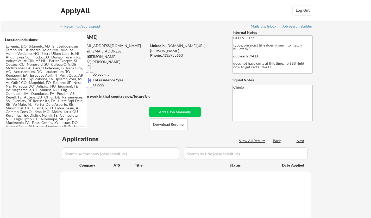
select select ""pending""
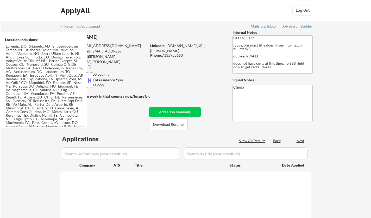
select select ""pending""
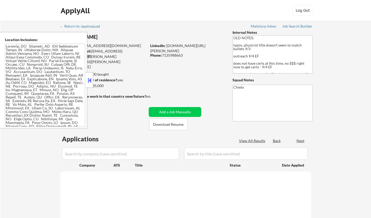
select select ""pending""
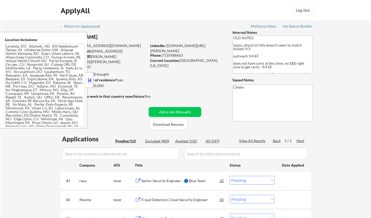
click at [89, 80] on button at bounding box center [90, 81] width 6 height 8
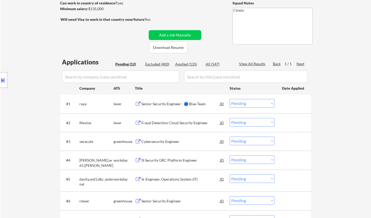
scroll to position [130, 0]
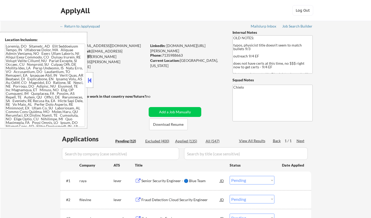
select select ""pending""
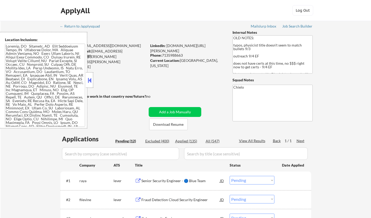
select select ""pending""
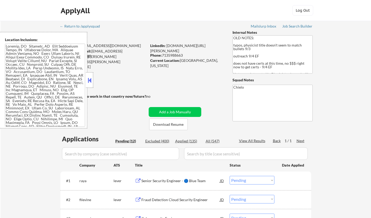
select select ""pending""
click at [90, 79] on button at bounding box center [90, 81] width 6 height 8
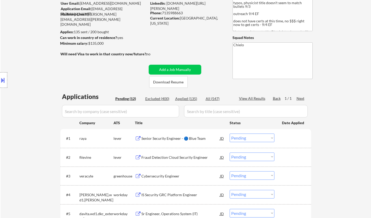
scroll to position [52, 0]
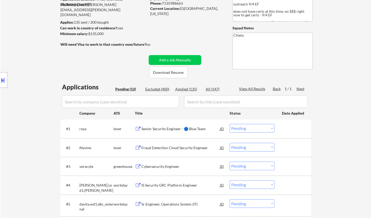
click at [167, 127] on div "Senior Security Engineer - 🔵 Blue Team" at bounding box center [180, 129] width 79 height 5
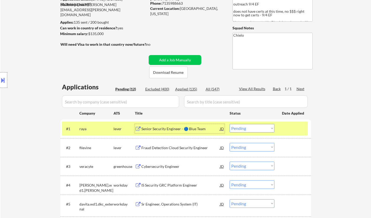
click at [257, 128] on select "Choose an option... Pending Applied Excluded (Questions) Excluded (Expired) Exc…" at bounding box center [252, 128] width 45 height 9
click at [230, 124] on select "Choose an option... Pending Applied Excluded (Questions) Excluded (Expired) Exc…" at bounding box center [252, 128] width 45 height 9
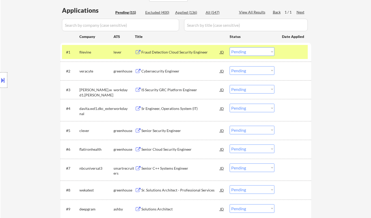
scroll to position [130, 0]
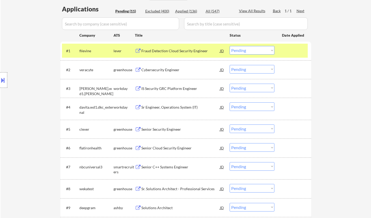
click at [168, 50] on div "Fraud Detection Cloud Security Engineer" at bounding box center [180, 50] width 79 height 5
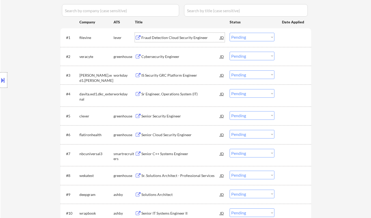
scroll to position [156, 0]
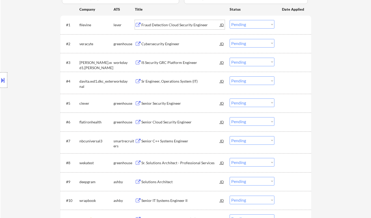
click at [256, 20] on select "Choose an option... Pending Applied Excluded (Questions) Excluded (Expired) Exc…" at bounding box center [252, 24] width 45 height 9
click at [230, 20] on select "Choose an option... Pending Applied Excluded (Questions) Excluded (Expired) Exc…" at bounding box center [252, 24] width 45 height 9
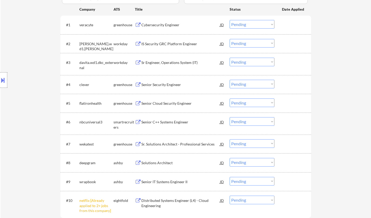
click at [158, 27] on div "Cybersecurity Engineer" at bounding box center [180, 24] width 79 height 5
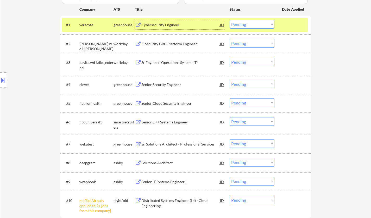
click at [248, 26] on select "Choose an option... Pending Applied Excluded (Questions) Excluded (Expired) Exc…" at bounding box center [252, 24] width 45 height 9
click at [230, 20] on select "Choose an option... Pending Applied Excluded (Questions) Excluded (Expired) Exc…" at bounding box center [252, 24] width 45 height 9
select select ""pending""
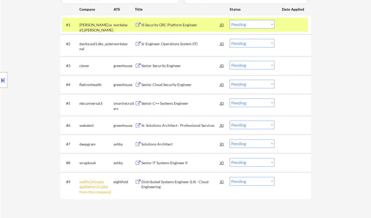
click at [168, 66] on div "Senior Security Engineer" at bounding box center [180, 65] width 79 height 5
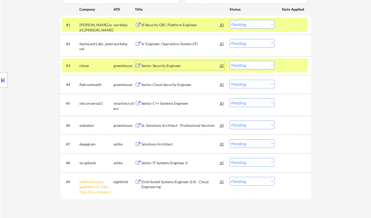
click at [258, 65] on select "Choose an option... Pending Applied Excluded (Questions) Excluded (Expired) Exc…" at bounding box center [252, 65] width 45 height 9
click at [230, 61] on select "Choose an option... Pending Applied Excluded (Questions) Excluded (Expired) Exc…" at bounding box center [252, 65] width 45 height 9
select select ""pending""
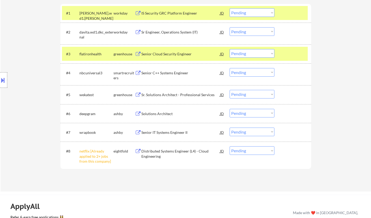
scroll to position [182, 0]
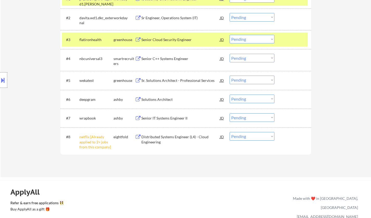
drag, startPoint x: 265, startPoint y: 136, endPoint x: 265, endPoint y: 140, distance: 3.1
click at [265, 137] on select "Choose an option... Pending Applied Excluded (Questions) Excluded (Expired) Exc…" at bounding box center [252, 136] width 45 height 9
select select ""excluded__other_""
click at [230, 132] on select "Choose an option... Pending Applied Excluded (Questions) Excluded (Expired) Exc…" at bounding box center [252, 136] width 45 height 9
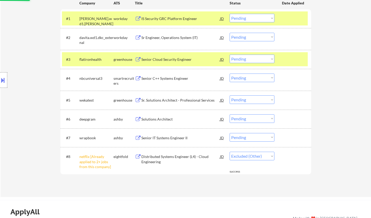
scroll to position [156, 0]
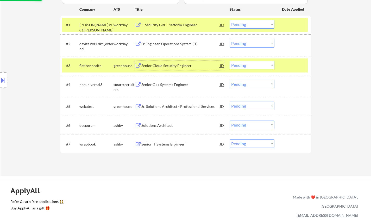
click at [161, 64] on div "Senior Cloud Security Engineer" at bounding box center [180, 65] width 79 height 5
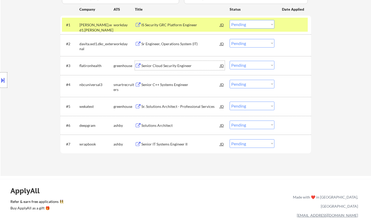
click at [255, 68] on select "Choose an option... Pending Applied Excluded (Questions) Excluded (Expired) Exc…" at bounding box center [252, 65] width 45 height 9
click at [230, 61] on select "Choose an option... Pending Applied Excluded (Questions) Excluded (Expired) Exc…" at bounding box center [252, 65] width 45 height 9
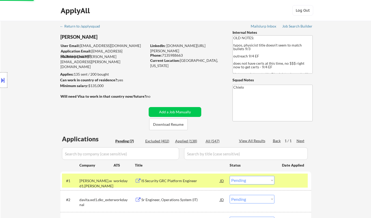
scroll to position [78, 0]
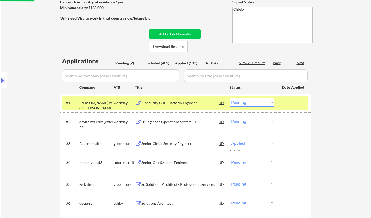
select select ""pending""
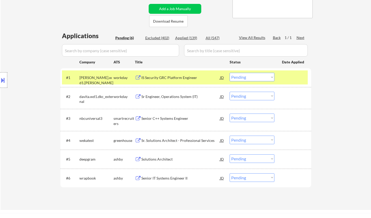
scroll to position [130, 0]
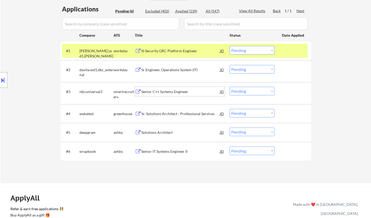
click at [162, 91] on div "Senior C++ Systems Engineer" at bounding box center [180, 91] width 79 height 5
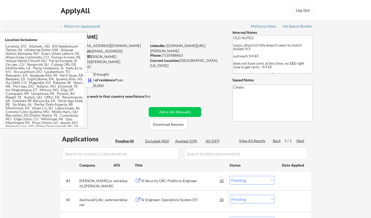
select select ""pending""
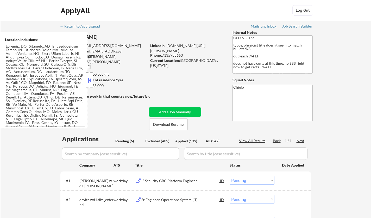
select select ""pending""
click at [90, 78] on button at bounding box center [90, 81] width 6 height 8
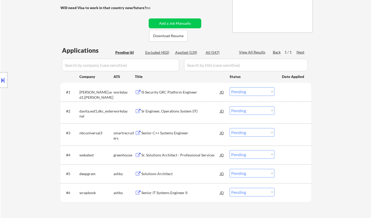
scroll to position [104, 0]
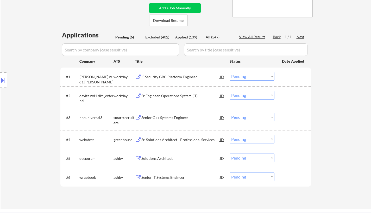
click at [170, 120] on div "Senior C++ Systems Engineer" at bounding box center [180, 117] width 79 height 5
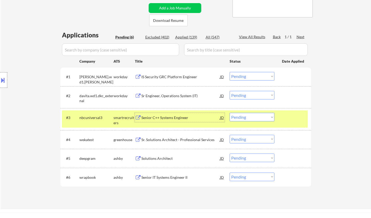
click at [185, 36] on div "Applied (139)" at bounding box center [188, 37] width 26 height 5
select select ""applied""
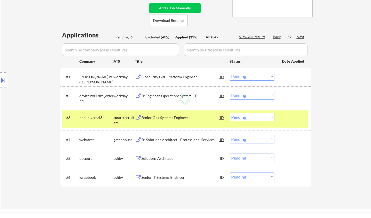
select select ""applied""
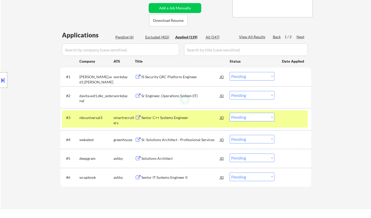
select select ""applied""
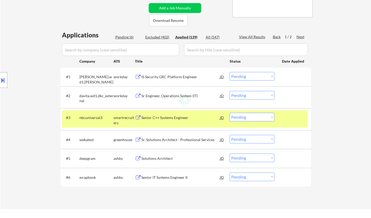
select select ""applied""
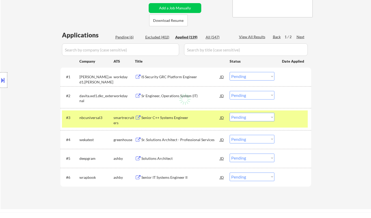
select select ""applied""
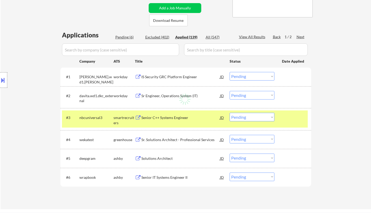
select select ""applied""
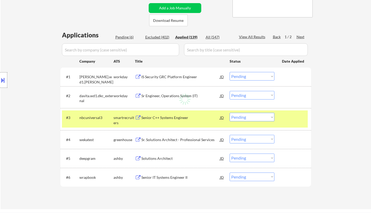
select select ""applied""
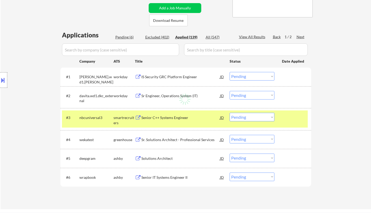
select select ""applied""
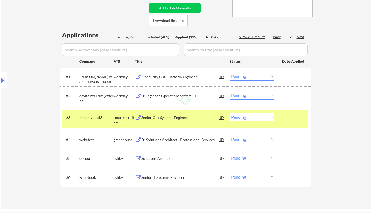
select select ""applied""
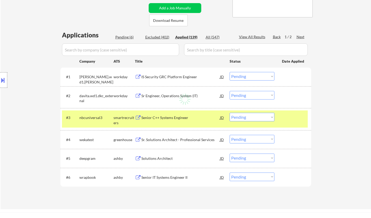
select select ""applied""
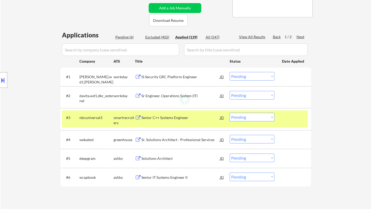
select select ""applied""
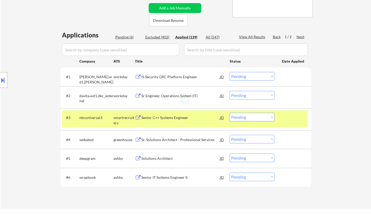
select select ""applied""
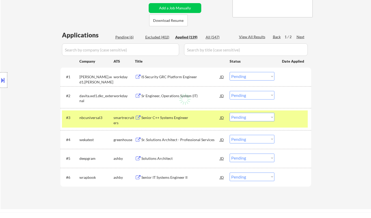
select select ""applied""
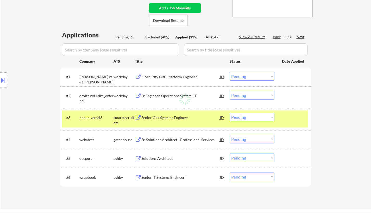
select select ""applied""
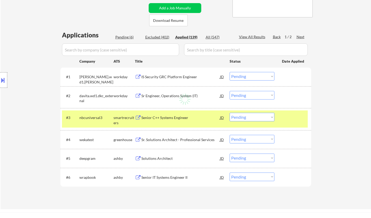
select select ""applied""
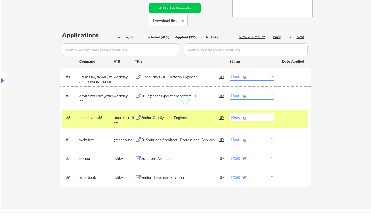
select select ""applied""
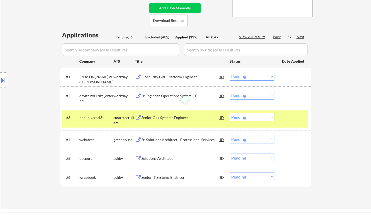
select select ""applied""
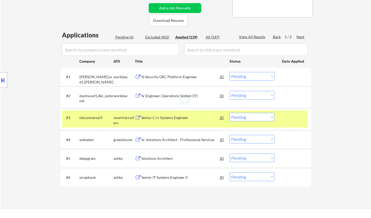
select select ""applied""
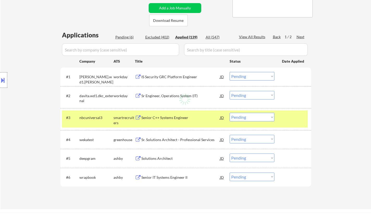
select select ""applied""
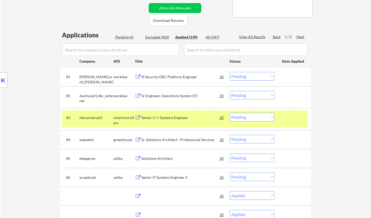
select select ""applied""
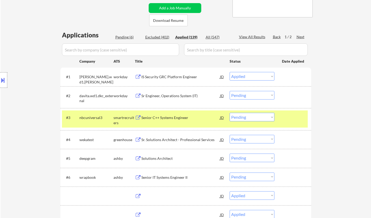
select select ""applied""
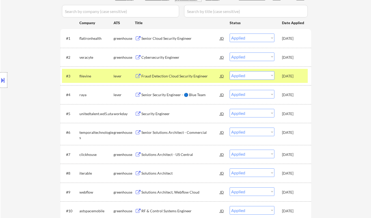
scroll to position [78, 0]
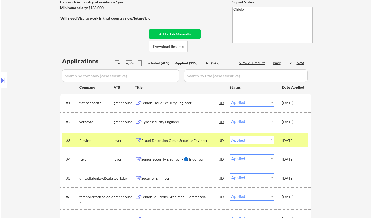
click at [119, 64] on div "Pending (6)" at bounding box center [128, 63] width 26 height 5
select select ""pending""
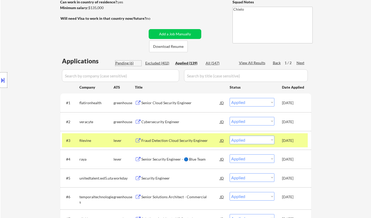
select select ""pending""
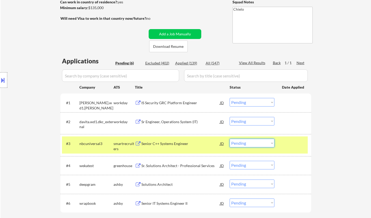
click at [242, 142] on select "Choose an option... Pending Applied Excluded (Questions) Excluded (Expired) Exc…" at bounding box center [252, 143] width 45 height 9
click at [230, 139] on select "Choose an option... Pending Applied Excluded (Questions) Excluded (Expired) Exc…" at bounding box center [252, 143] width 45 height 9
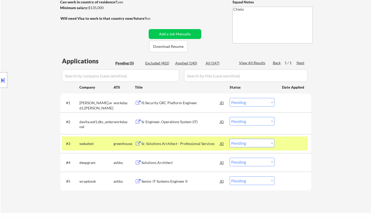
click at [172, 144] on div "Sr. Solutions Architect - Professional Services" at bounding box center [180, 143] width 79 height 5
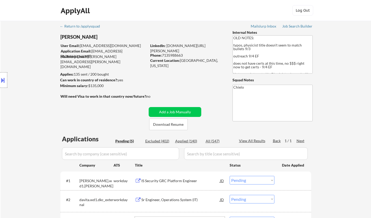
scroll to position [104, 0]
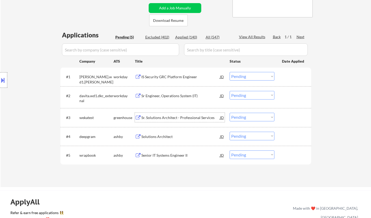
click at [244, 117] on select "Choose an option... Pending Applied Excluded (Questions) Excluded (Expired) Exc…" at bounding box center [252, 117] width 45 height 9
click at [230, 113] on select "Choose an option... Pending Applied Excluded (Questions) Excluded (Expired) Exc…" at bounding box center [252, 117] width 45 height 9
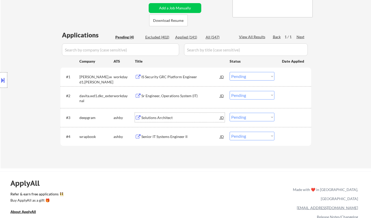
click at [155, 117] on div "Solutions Architect" at bounding box center [180, 117] width 79 height 5
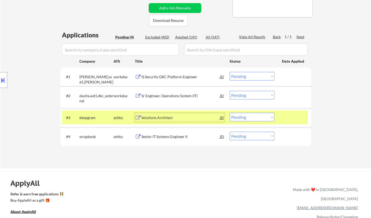
click at [248, 116] on select "Choose an option... Pending Applied Excluded (Questions) Excluded (Expired) Exc…" at bounding box center [252, 117] width 45 height 9
click at [230, 113] on select "Choose an option... Pending Applied Excluded (Questions) Excluded (Expired) Exc…" at bounding box center [252, 117] width 45 height 9
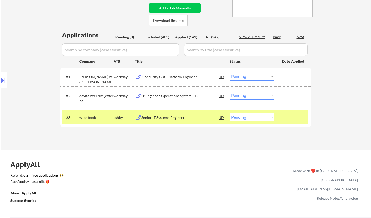
click at [161, 117] on div "Senior IT Systems Engineer II" at bounding box center [180, 117] width 79 height 5
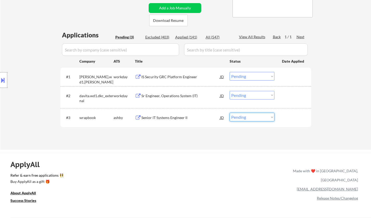
click at [251, 119] on select "Choose an option... Pending Applied Excluded (Questions) Excluded (Expired) Exc…" at bounding box center [252, 117] width 45 height 9
select select ""applied""
click at [230, 113] on select "Choose an option... Pending Applied Excluded (Questions) Excluded (Expired) Exc…" at bounding box center [252, 117] width 45 height 9
